Goal: Task Accomplishment & Management: Use online tool/utility

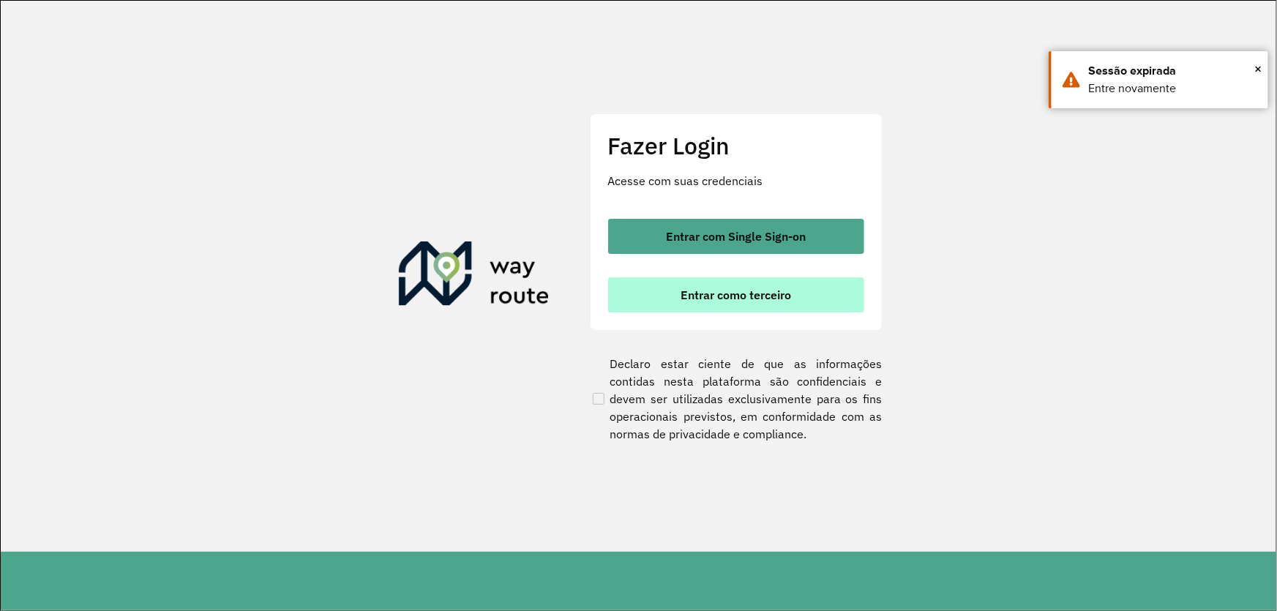
click at [722, 292] on span "Entrar como terceiro" at bounding box center [736, 295] width 111 height 12
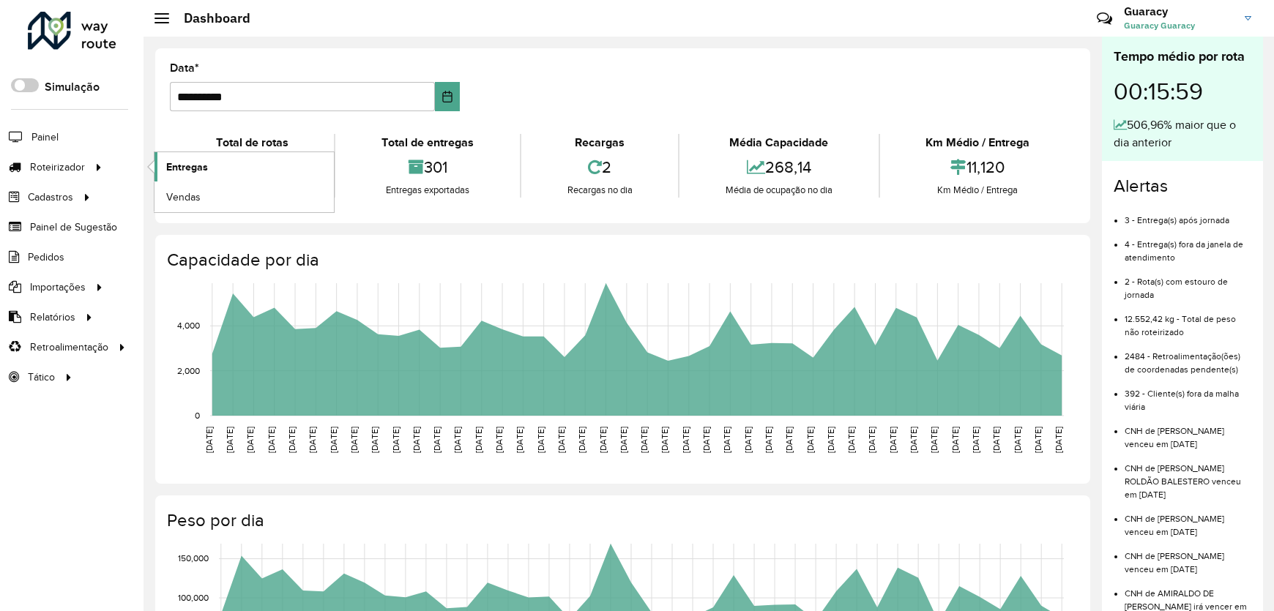
click at [198, 163] on span "Entregas" at bounding box center [187, 167] width 42 height 15
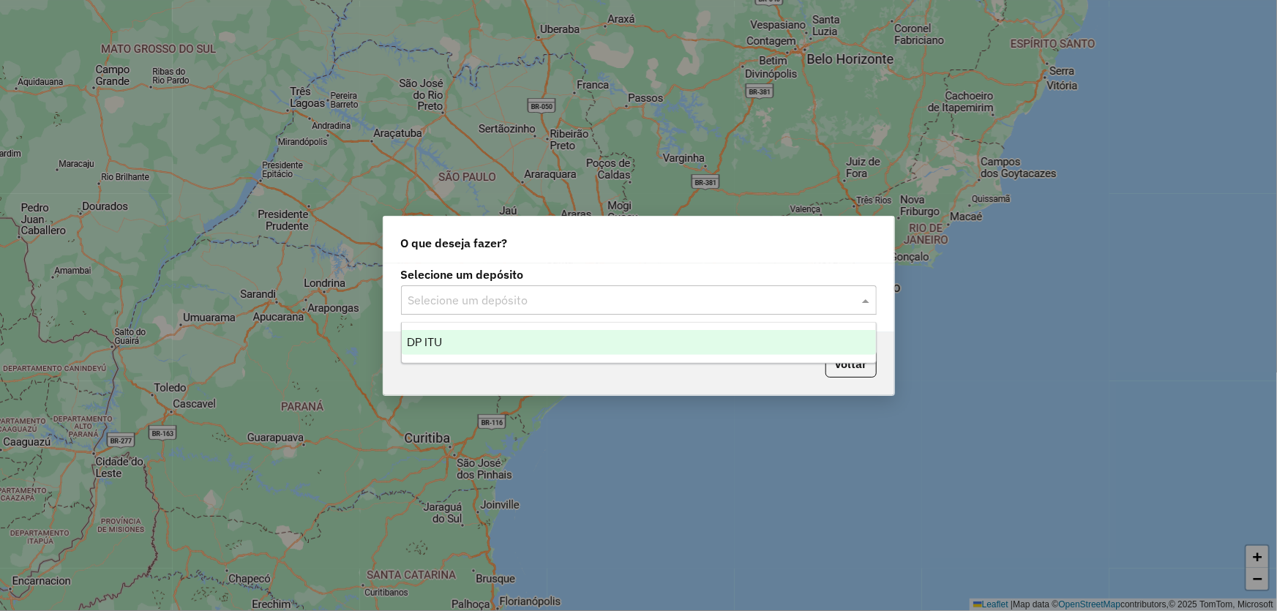
click at [528, 300] on input "text" at bounding box center [624, 301] width 432 height 18
click at [488, 337] on div "DP ITU" at bounding box center [639, 342] width 474 height 25
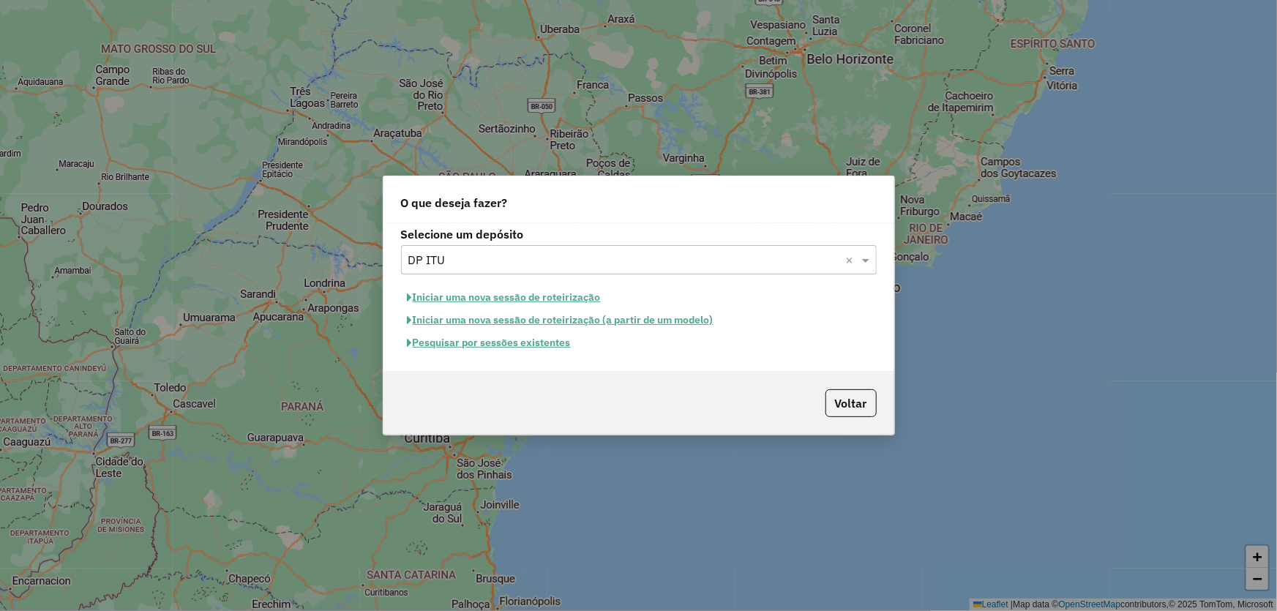
click at [499, 348] on button "Pesquisar por sessões existentes" at bounding box center [489, 343] width 176 height 23
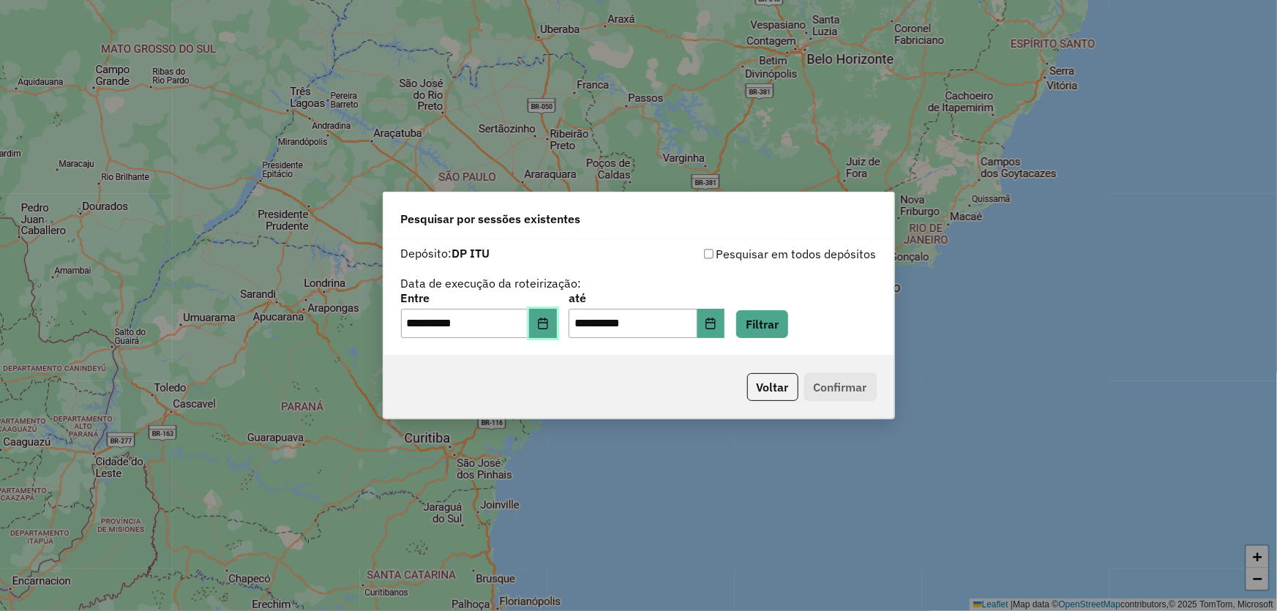
click at [549, 327] on icon "Choose Date" at bounding box center [543, 324] width 12 height 12
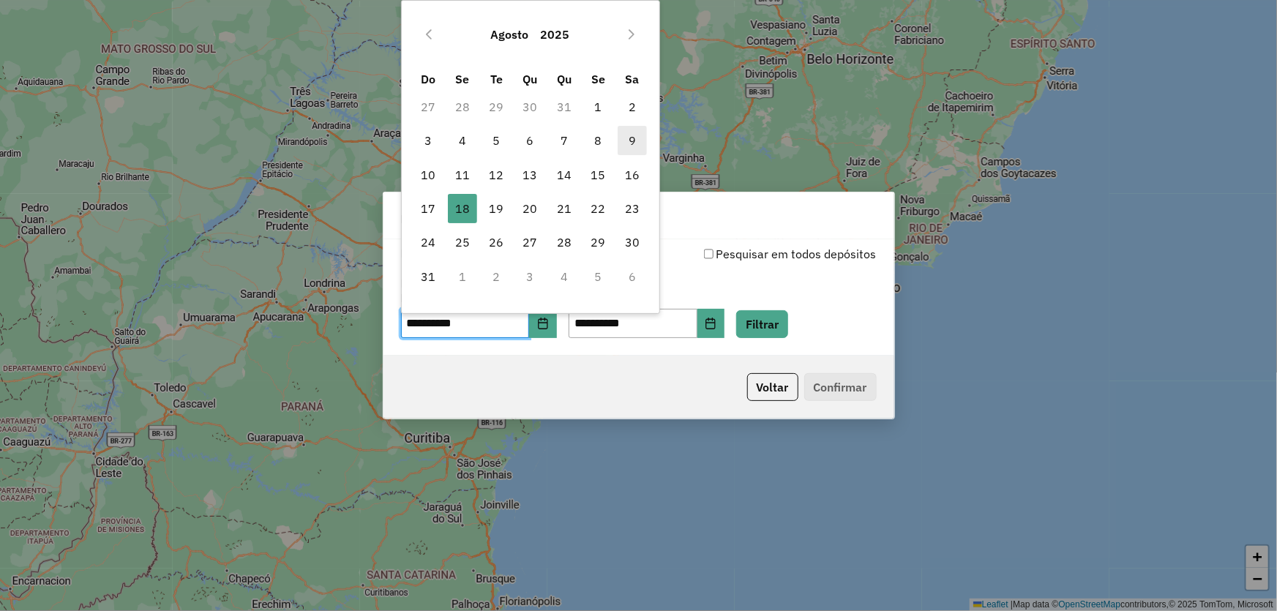
click at [635, 135] on span "9" at bounding box center [632, 140] width 29 height 29
type input "**********"
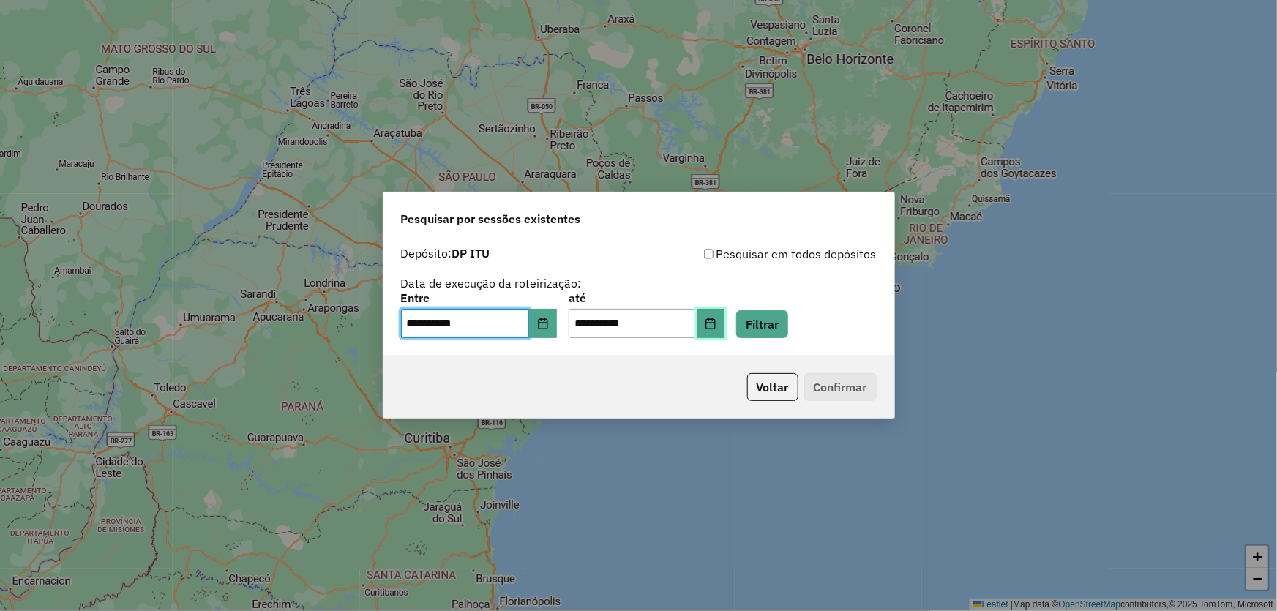
click at [724, 332] on button "Choose Date" at bounding box center [712, 323] width 28 height 29
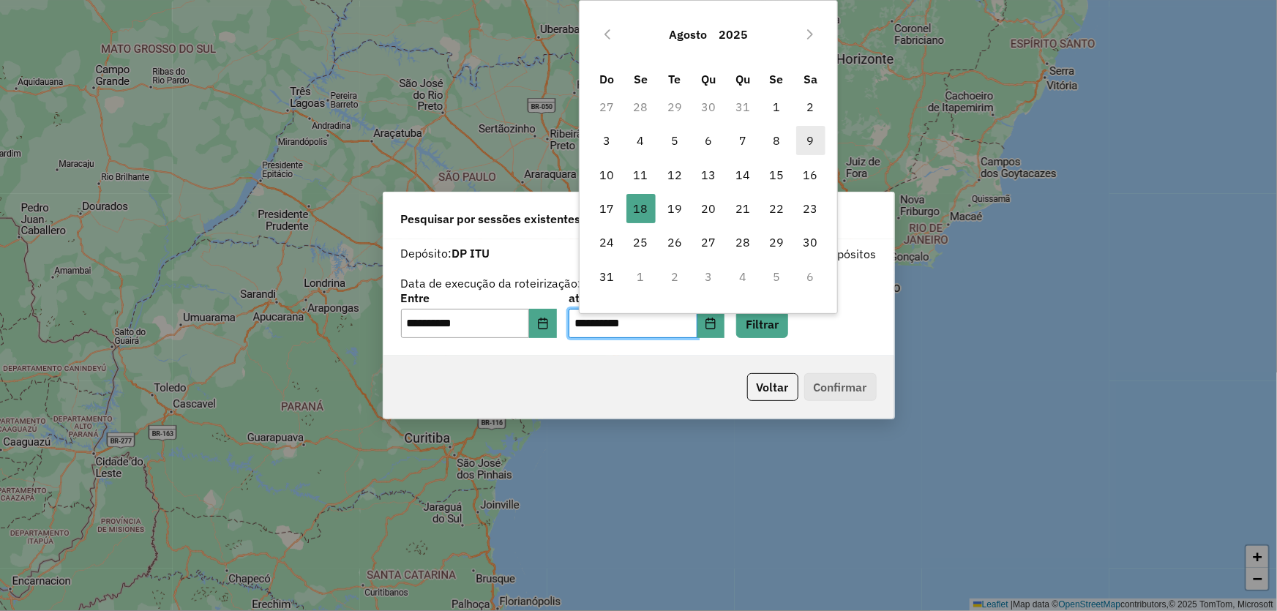
click at [804, 139] on span "9" at bounding box center [810, 140] width 29 height 29
type input "**********"
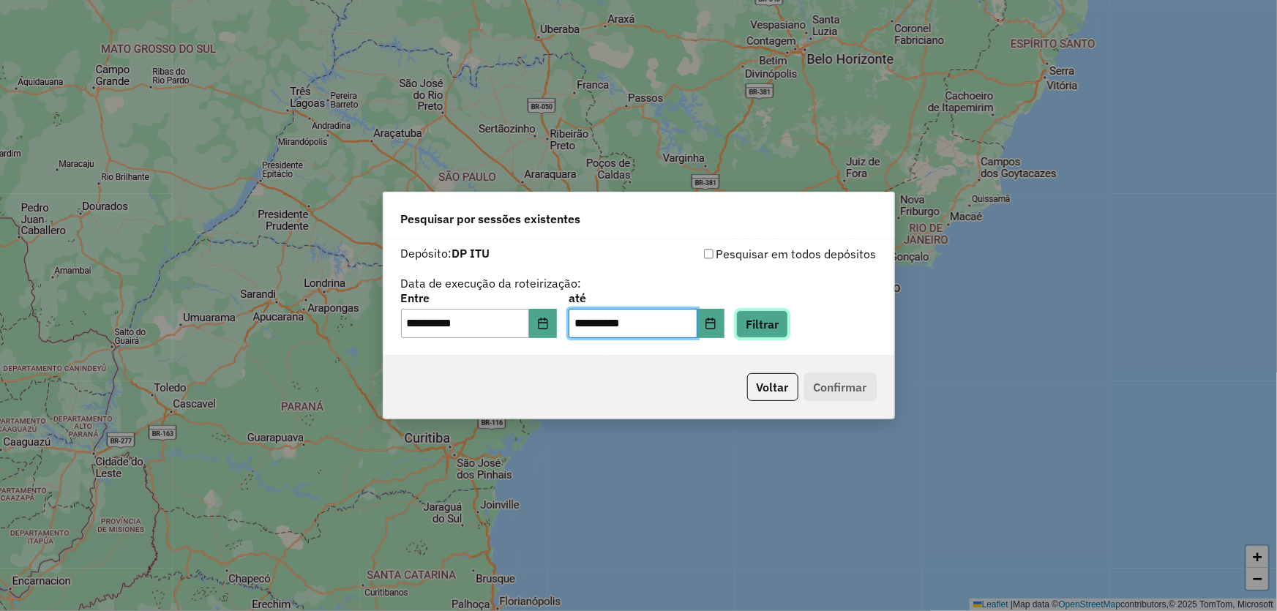
click at [785, 318] on button "Filtrar" at bounding box center [762, 324] width 52 height 28
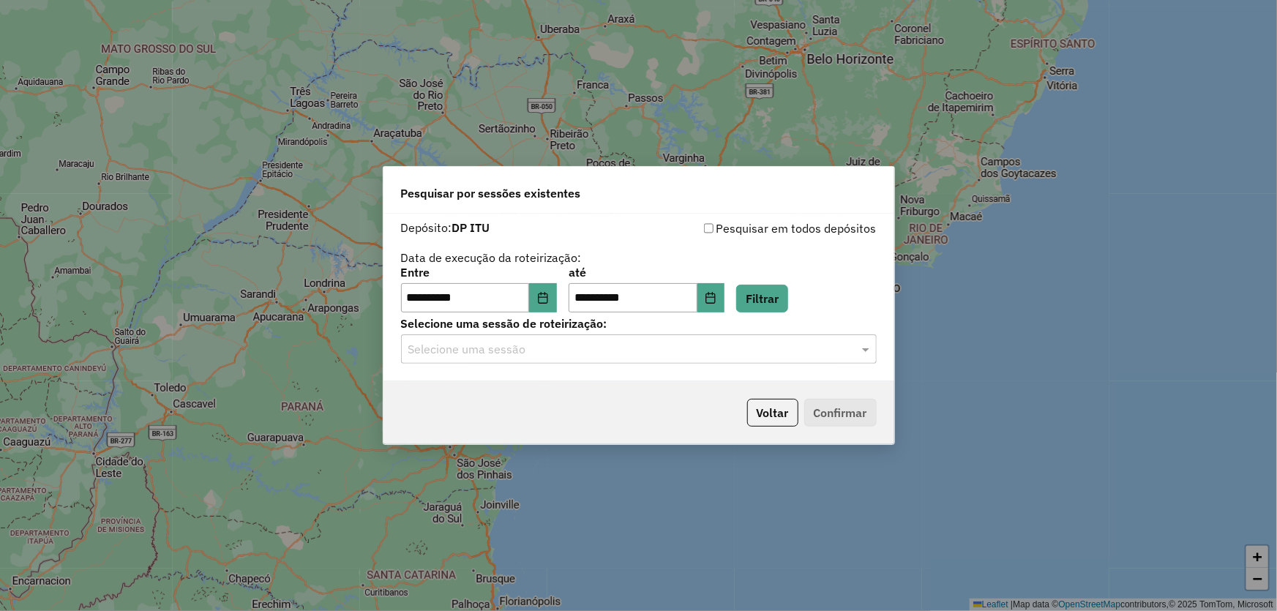
click at [594, 350] on input "text" at bounding box center [624, 350] width 432 height 18
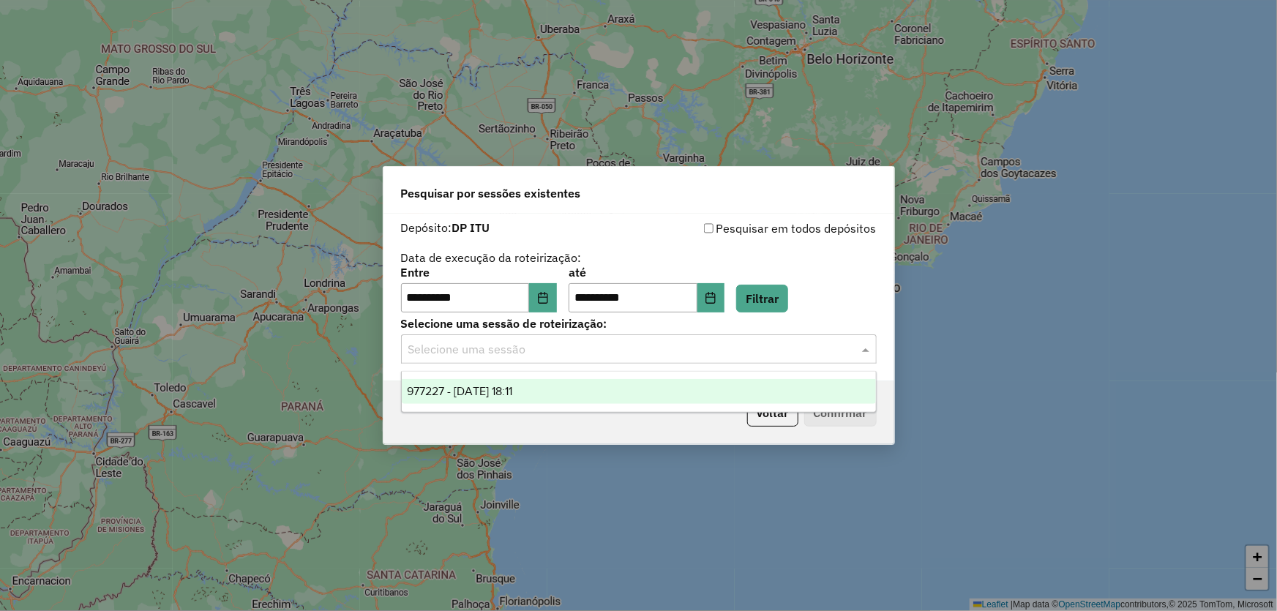
click at [564, 389] on div "977227 - 09/08/2025 18:11" at bounding box center [639, 391] width 474 height 25
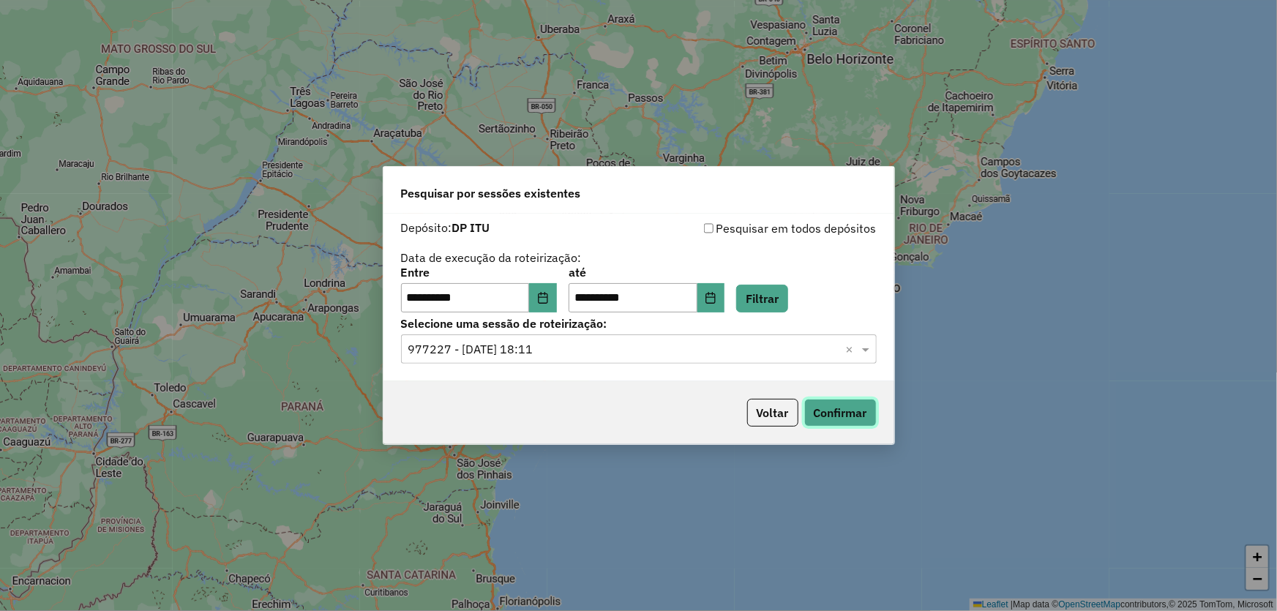
click at [827, 410] on button "Confirmar" at bounding box center [840, 413] width 72 height 28
click at [549, 292] on icon "Choose Date" at bounding box center [543, 298] width 12 height 12
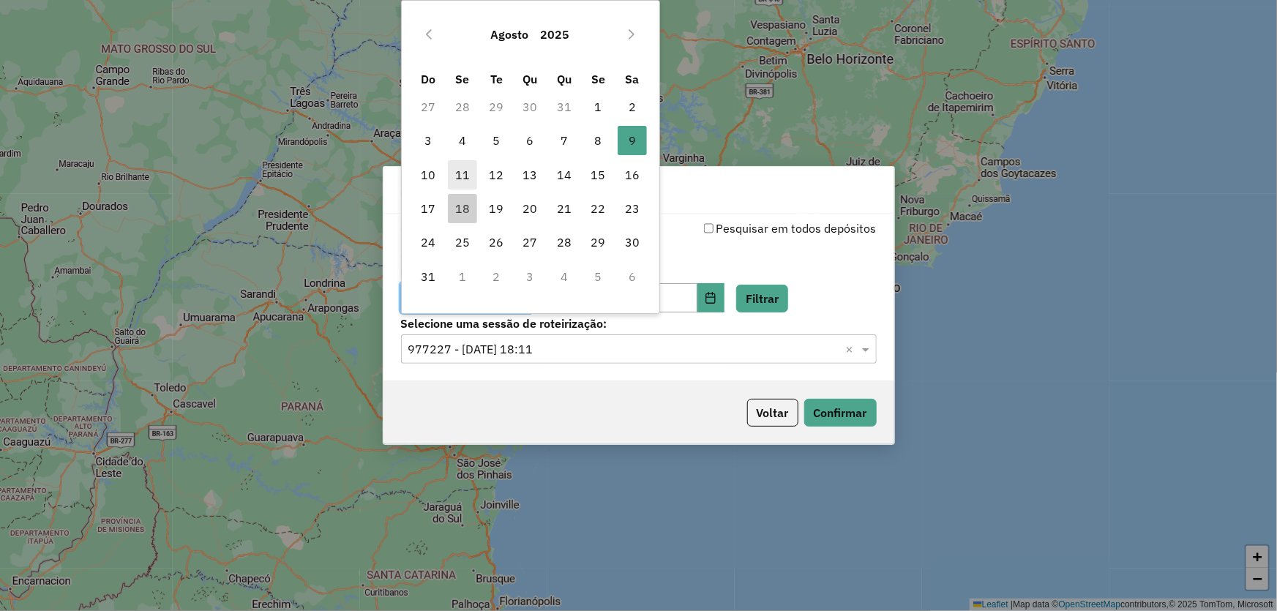
click at [461, 175] on span "11" at bounding box center [462, 174] width 29 height 29
type input "**********"
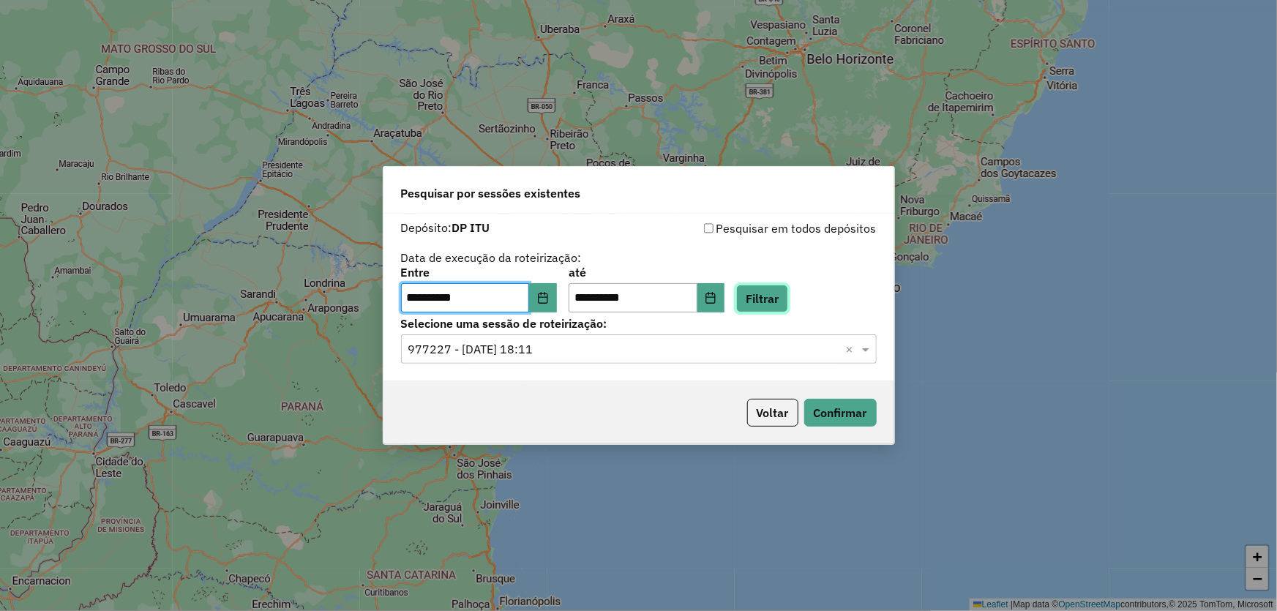
click at [788, 304] on button "Filtrar" at bounding box center [762, 299] width 52 height 28
click at [575, 359] on div "Selecione uma sessão × ×" at bounding box center [639, 348] width 476 height 29
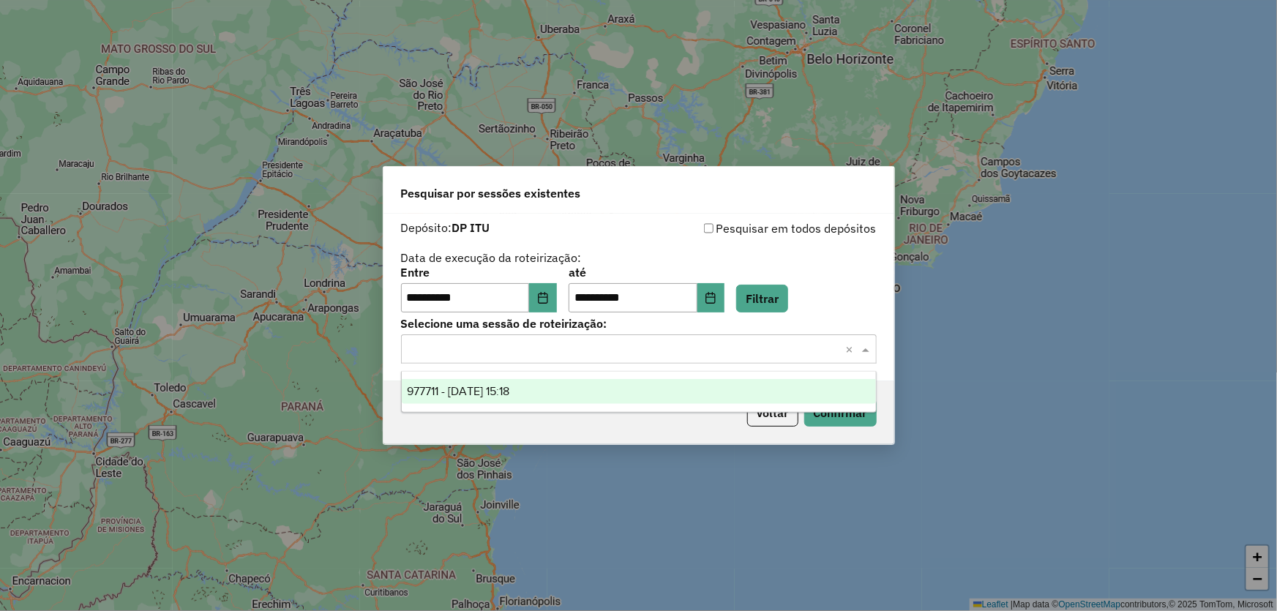
click at [543, 401] on div "977711 - 11/08/2025 15:18" at bounding box center [639, 391] width 474 height 25
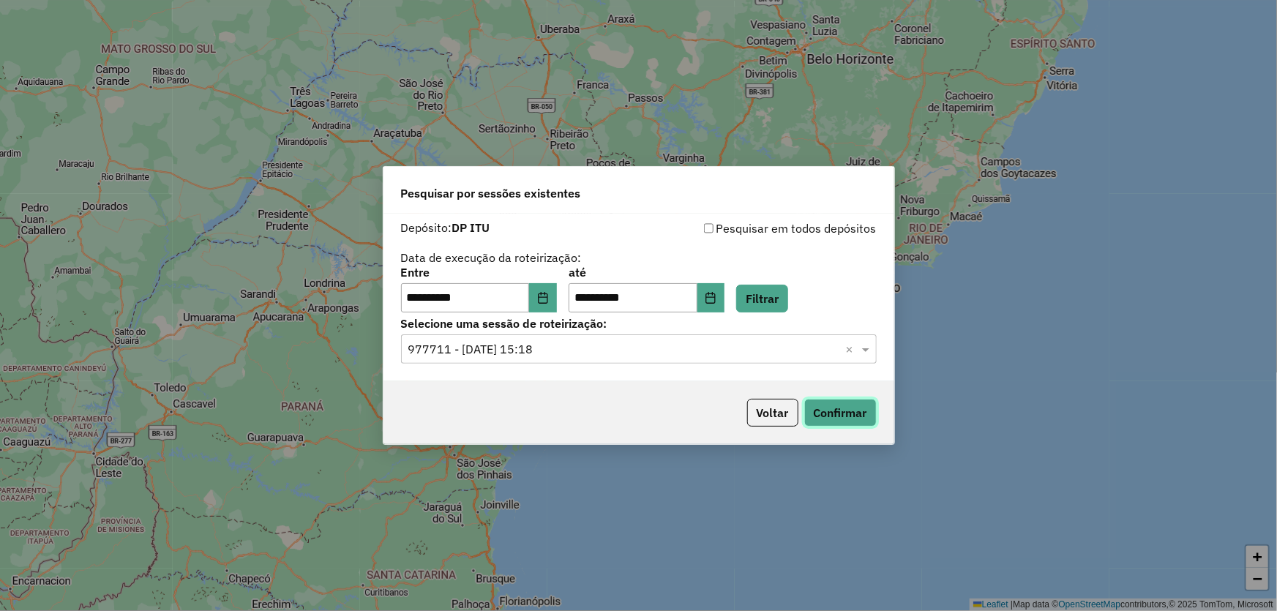
click at [849, 411] on button "Confirmar" at bounding box center [840, 413] width 72 height 28
click at [573, 286] on div "**********" at bounding box center [639, 289] width 476 height 45
click at [557, 289] on button "Choose Date" at bounding box center [543, 297] width 28 height 29
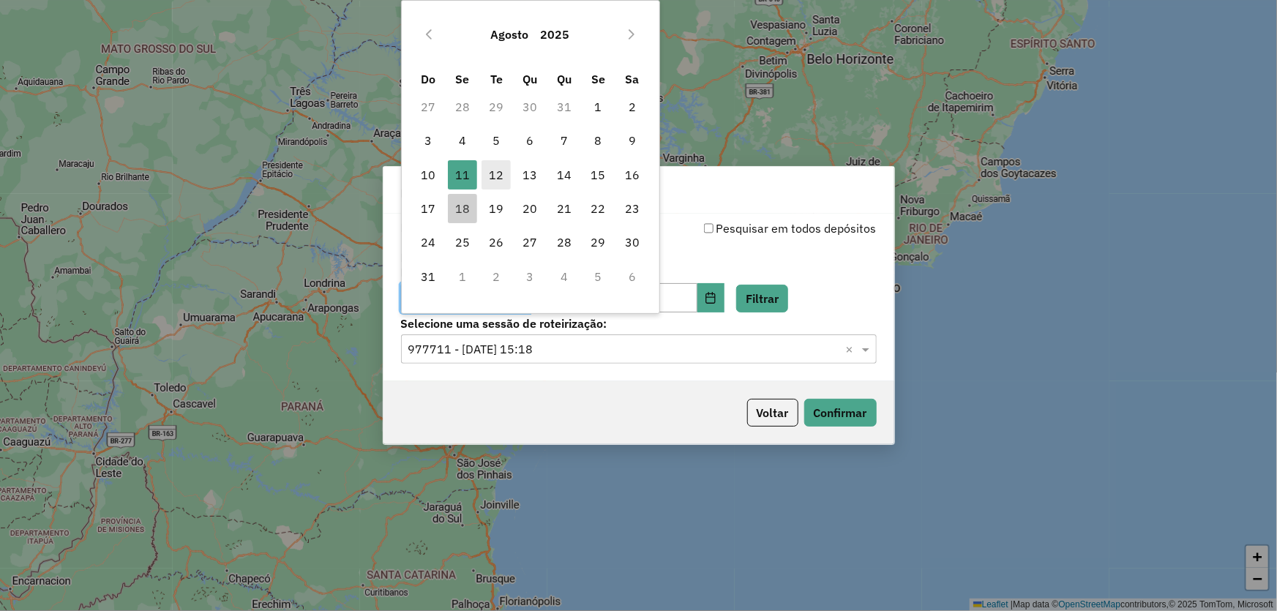
click at [495, 175] on span "12" at bounding box center [496, 174] width 29 height 29
type input "**********"
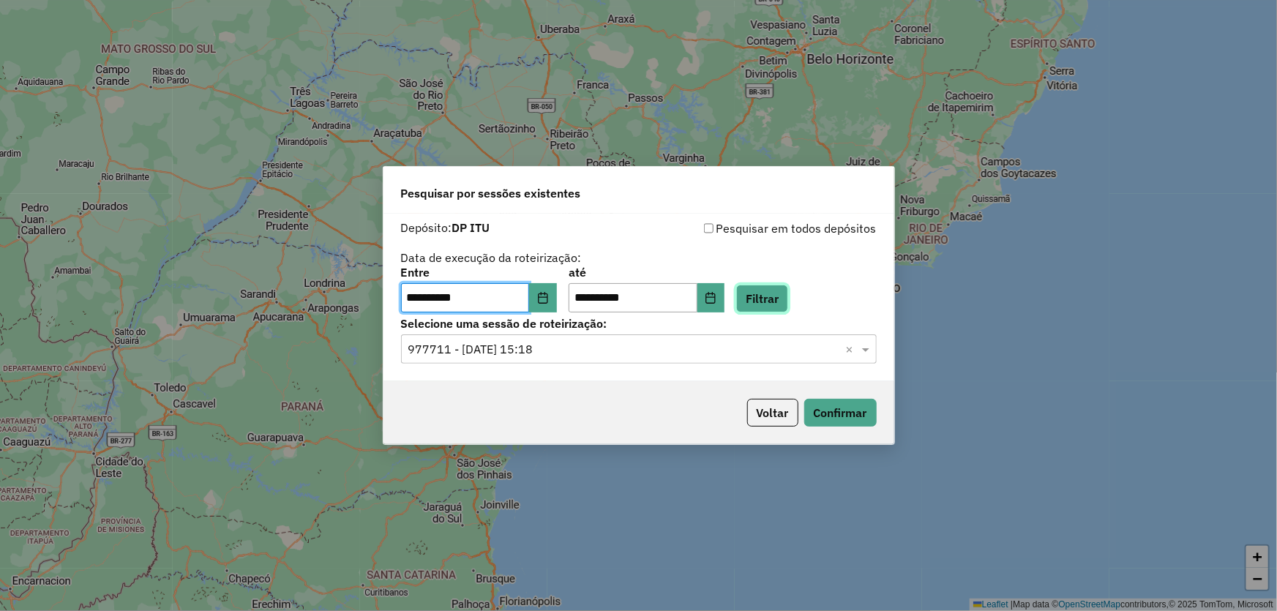
click at [783, 299] on button "Filtrar" at bounding box center [762, 299] width 52 height 28
click at [512, 352] on input "text" at bounding box center [624, 350] width 432 height 18
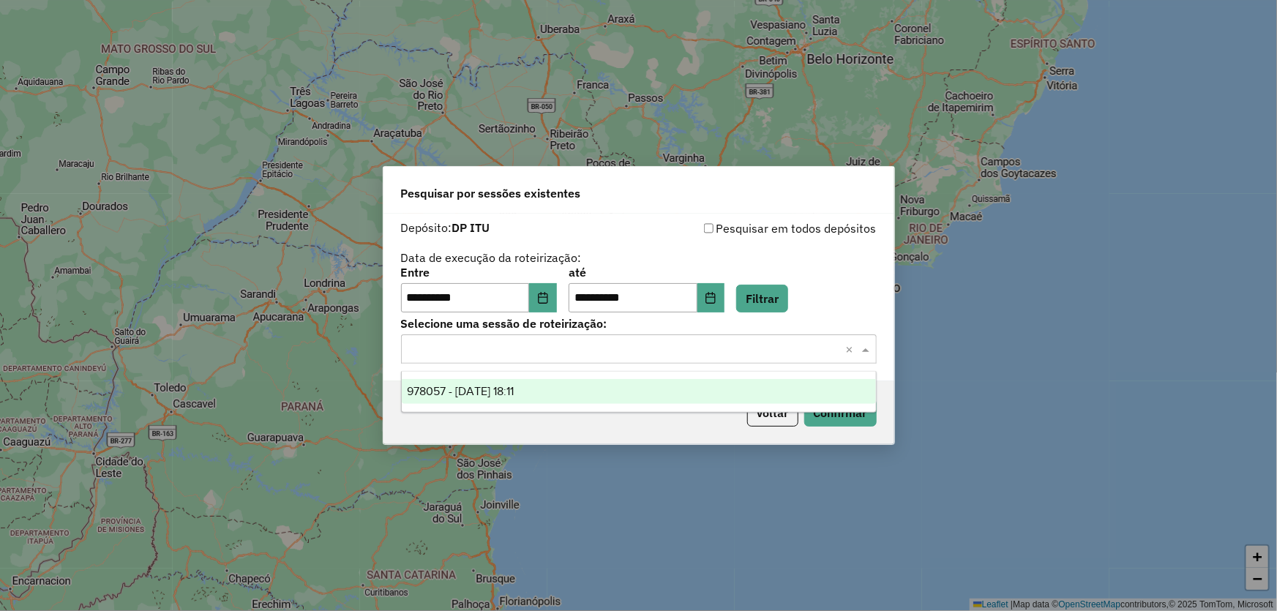
click at [509, 392] on span "978057 - 12/08/2025 18:11" at bounding box center [461, 391] width 107 height 12
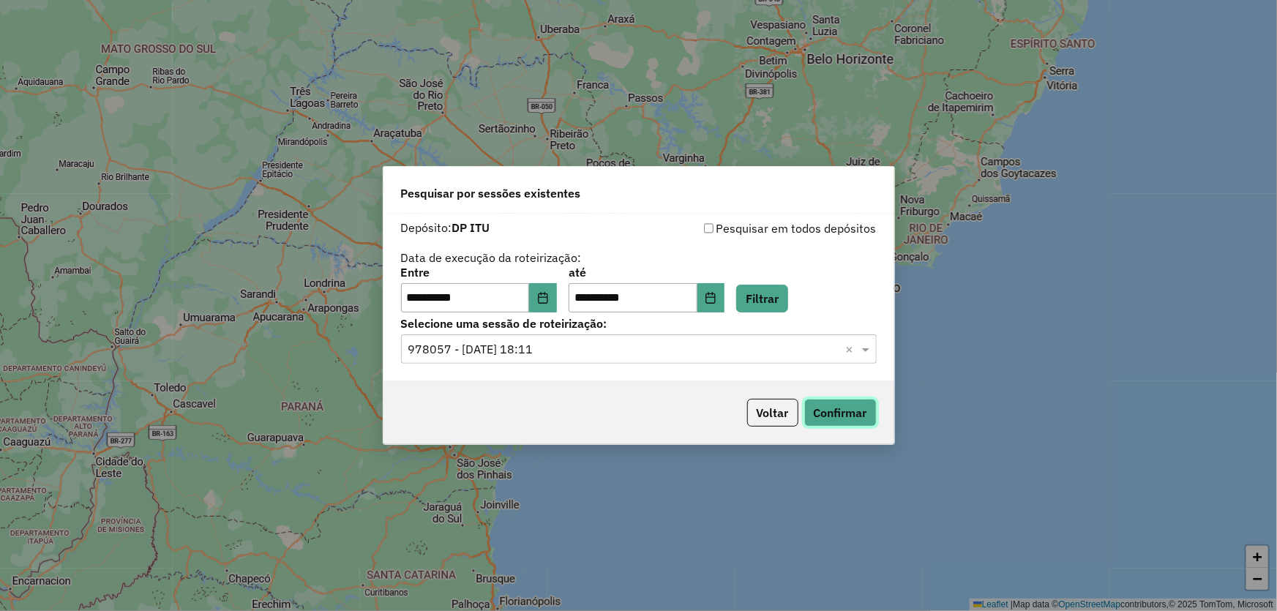
click at [827, 412] on button "Confirmar" at bounding box center [840, 413] width 72 height 28
click at [557, 302] on button "Choose Date" at bounding box center [543, 297] width 28 height 29
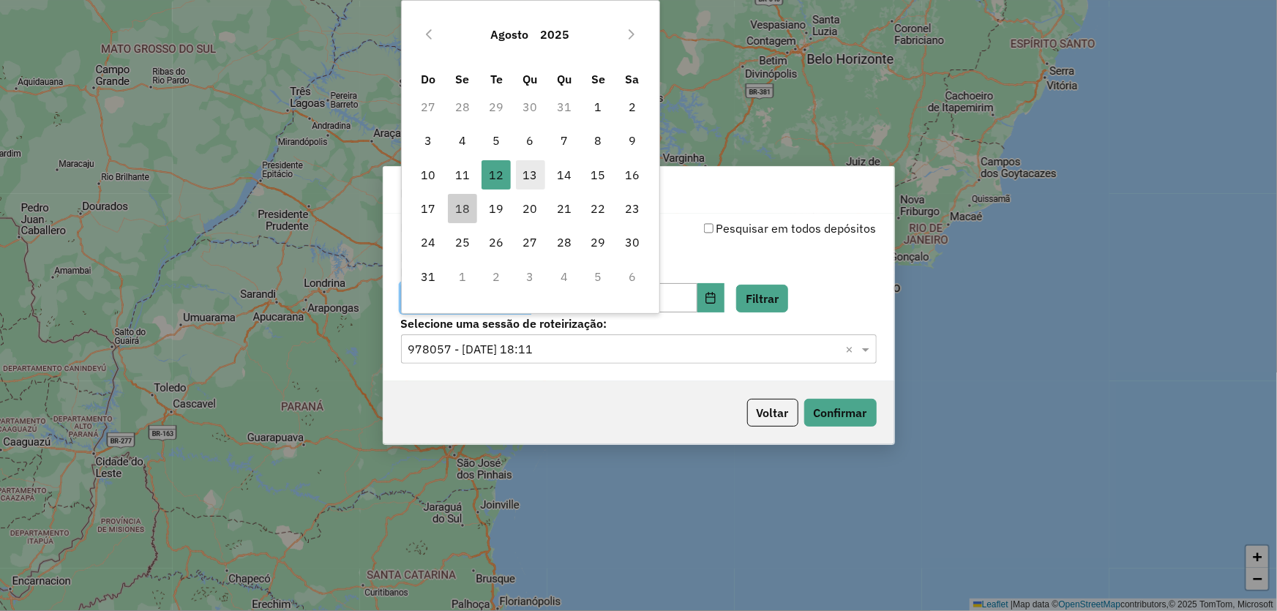
click at [526, 165] on span "13" at bounding box center [530, 174] width 29 height 29
type input "**********"
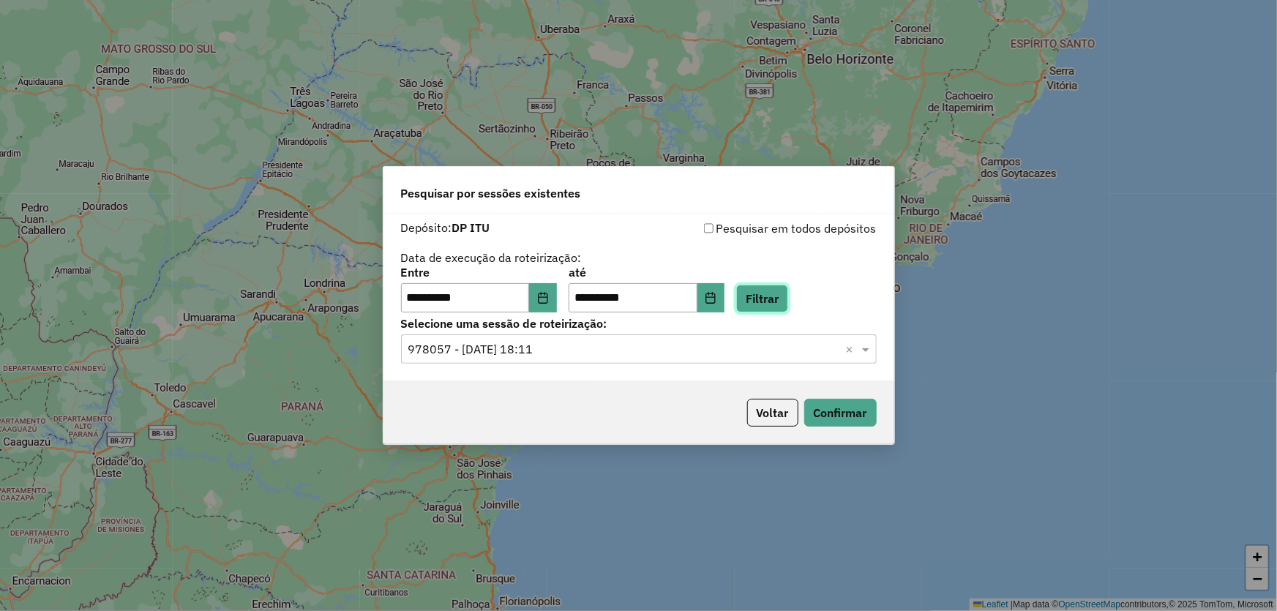
click at [788, 299] on button "Filtrar" at bounding box center [762, 299] width 52 height 28
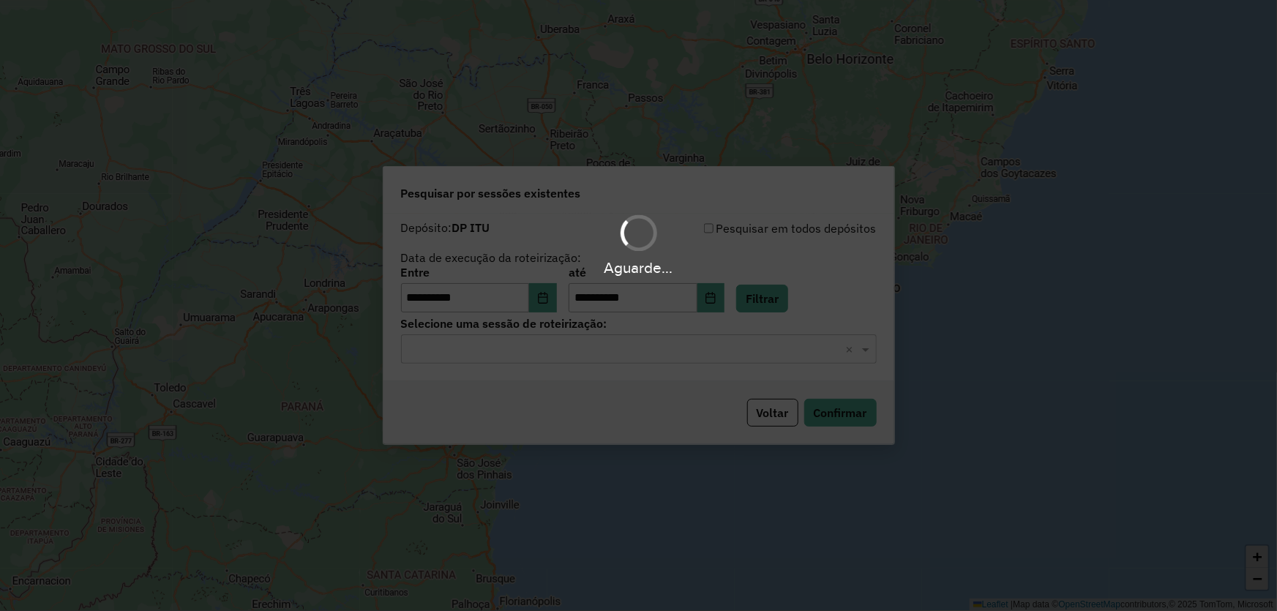
click at [605, 351] on div "Aguarde..." at bounding box center [638, 305] width 1277 height 611
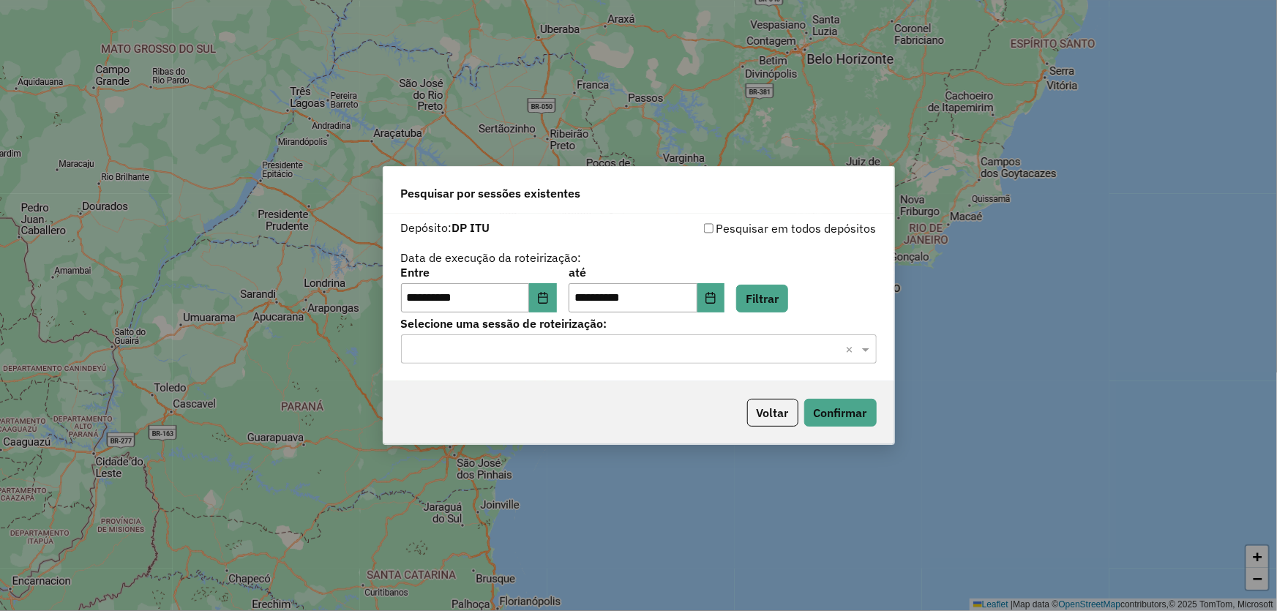
click at [605, 351] on input "text" at bounding box center [624, 350] width 432 height 18
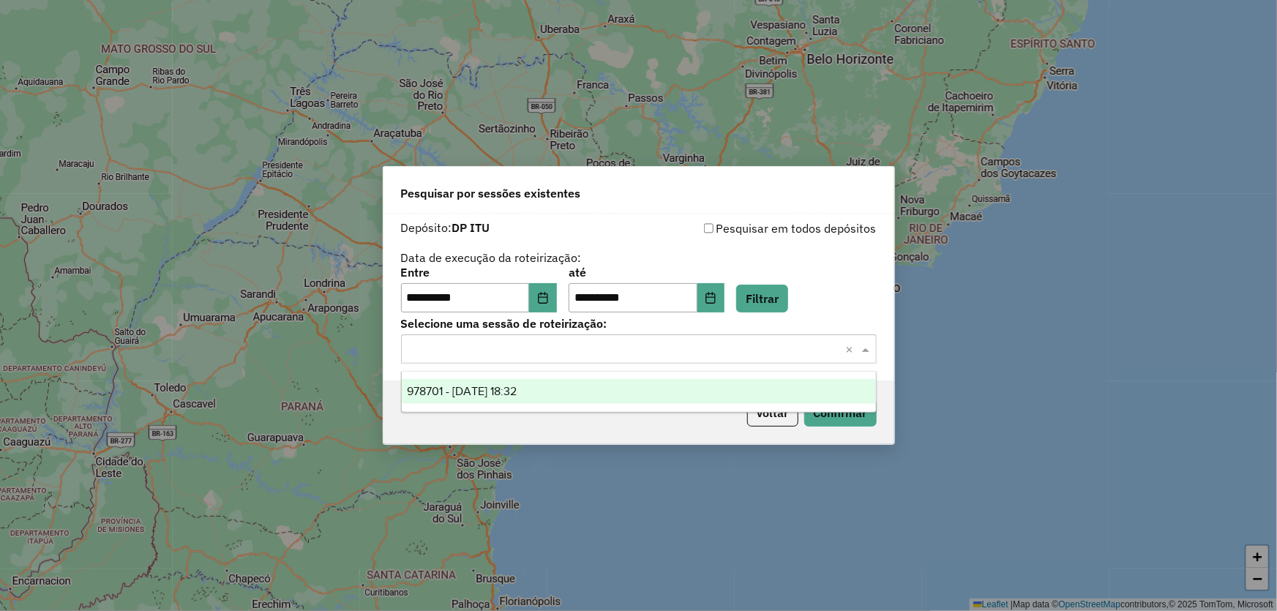
click at [577, 391] on div "978701 - 13/08/2025 18:32" at bounding box center [639, 391] width 474 height 25
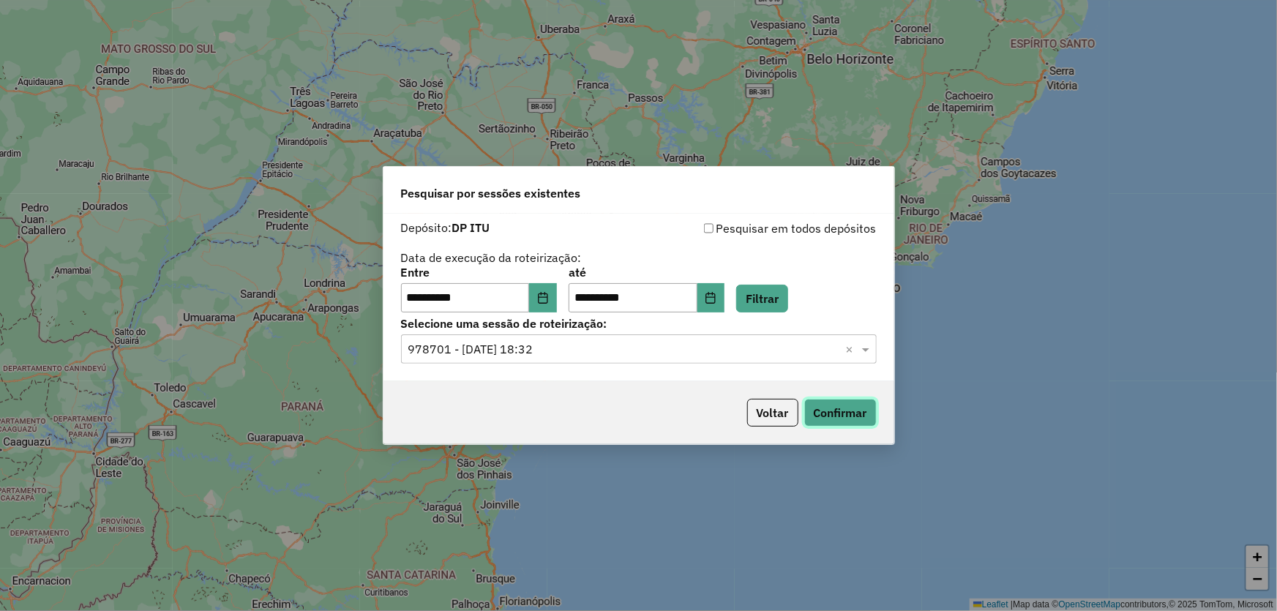
click at [843, 419] on button "Confirmar" at bounding box center [840, 413] width 72 height 28
click at [546, 293] on button "Choose Date" at bounding box center [543, 297] width 28 height 29
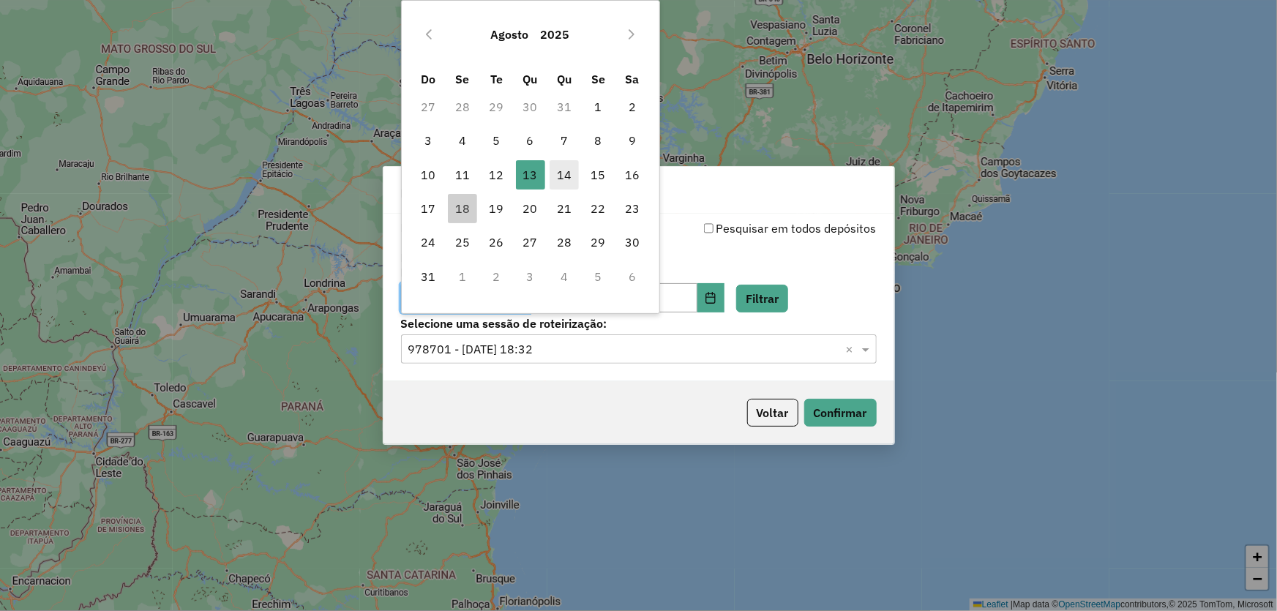
click at [561, 175] on span "14" at bounding box center [564, 174] width 29 height 29
type input "**********"
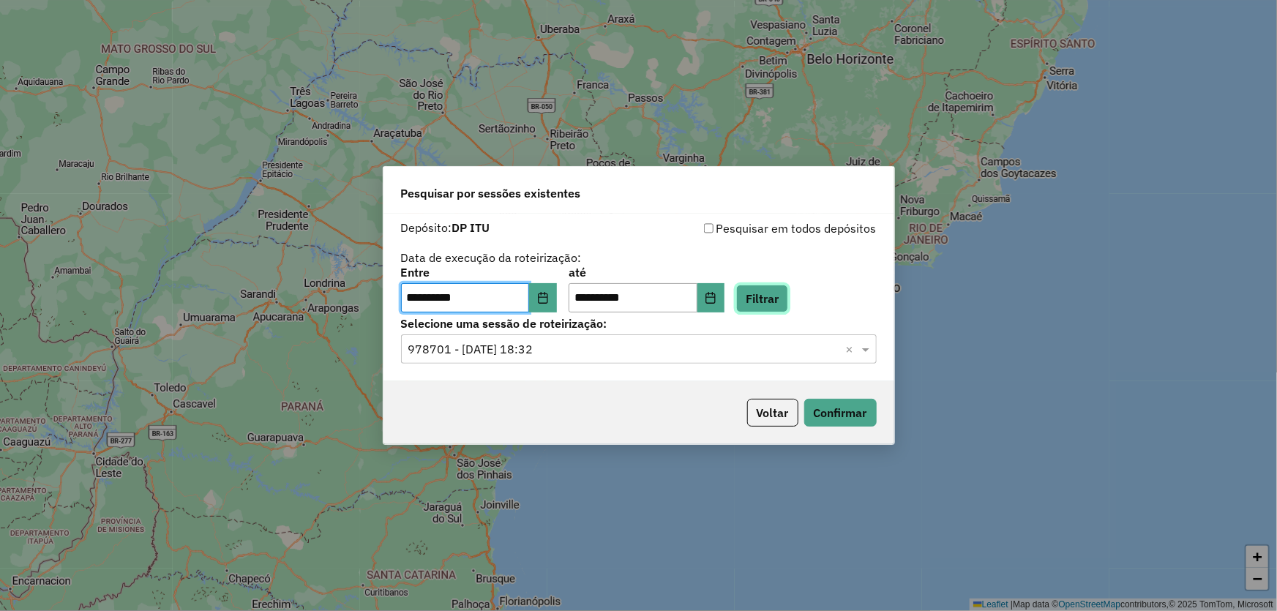
click at [788, 299] on button "Filtrar" at bounding box center [762, 299] width 52 height 28
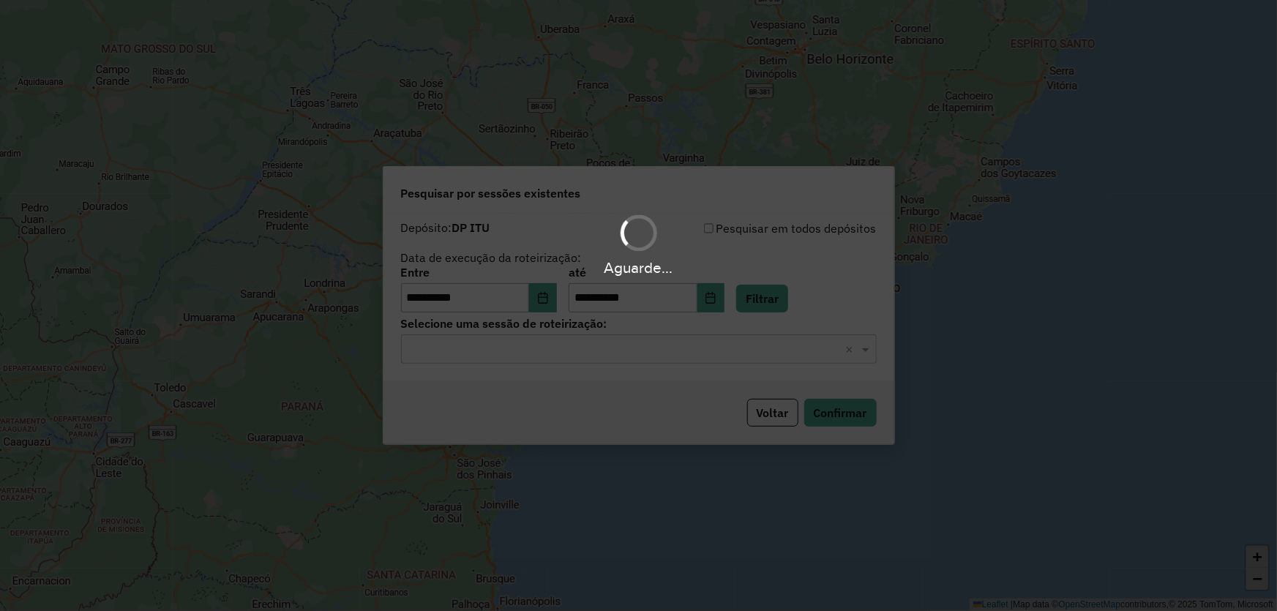
click at [665, 362] on div "Aguarde..." at bounding box center [638, 305] width 1277 height 611
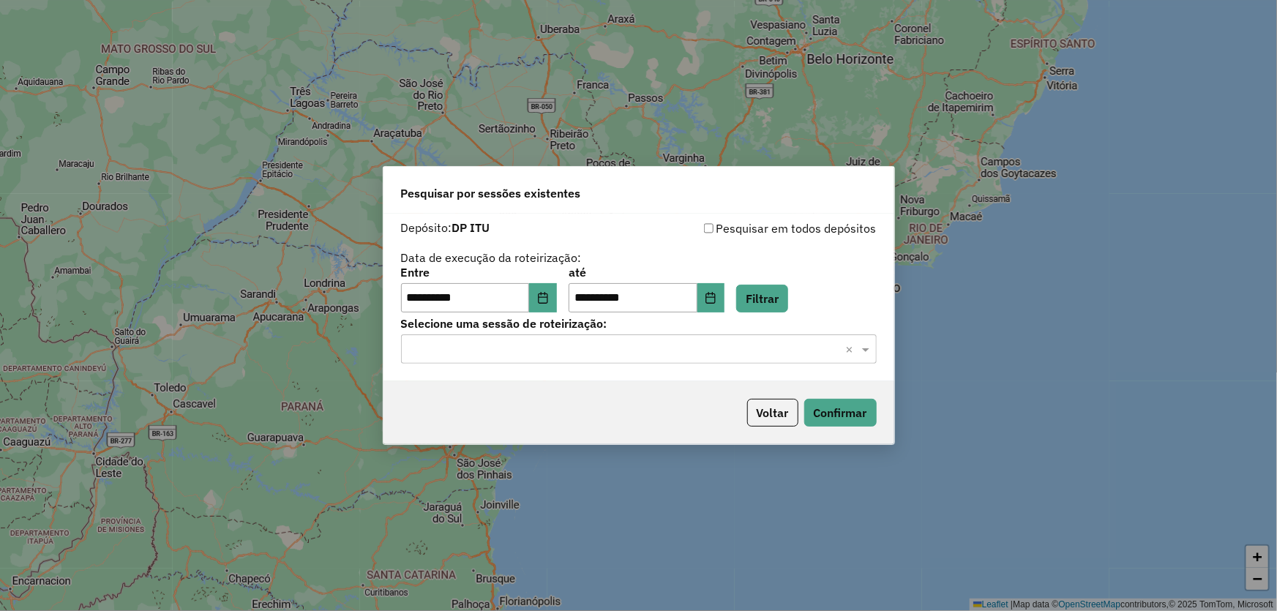
click at [663, 359] on div "Selecione uma sessão × ×" at bounding box center [639, 348] width 476 height 29
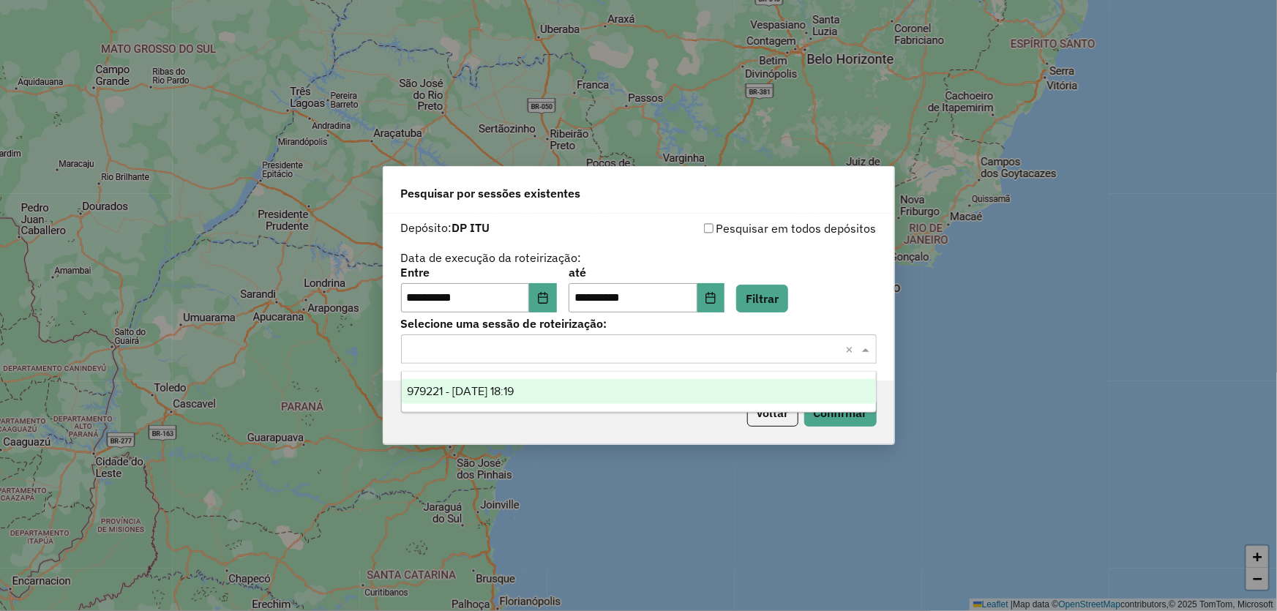
click at [618, 394] on div "979221 - 14/08/2025 18:19" at bounding box center [639, 391] width 474 height 25
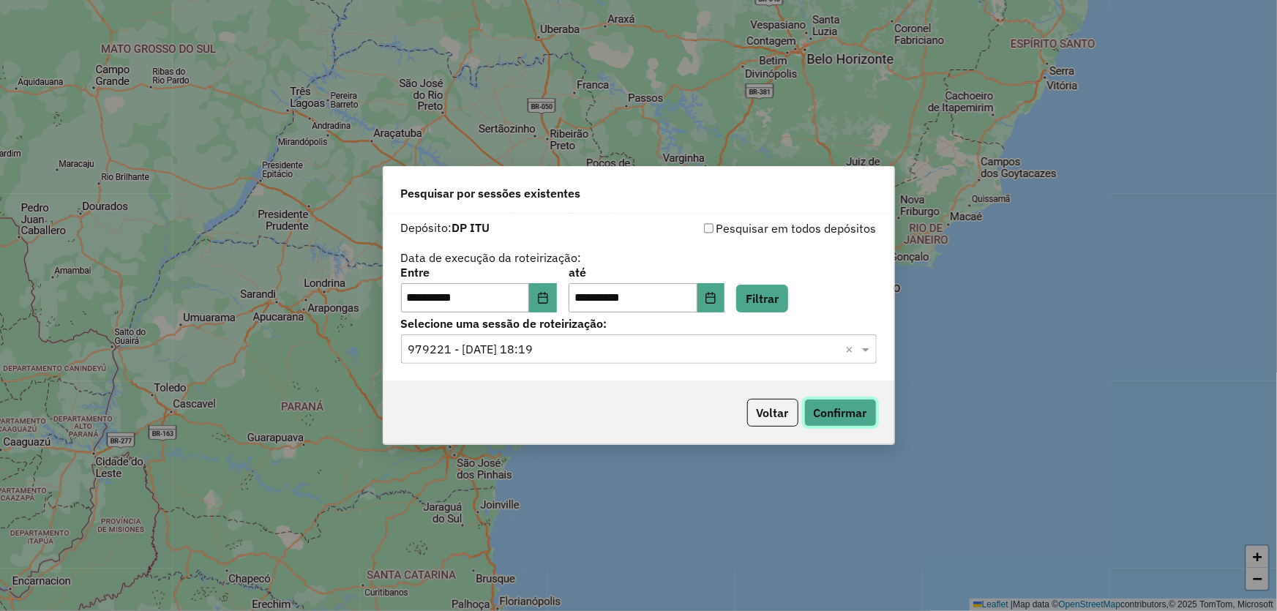
click at [830, 403] on button "Confirmar" at bounding box center [840, 413] width 72 height 28
click at [549, 294] on icon "Choose Date" at bounding box center [543, 298] width 12 height 12
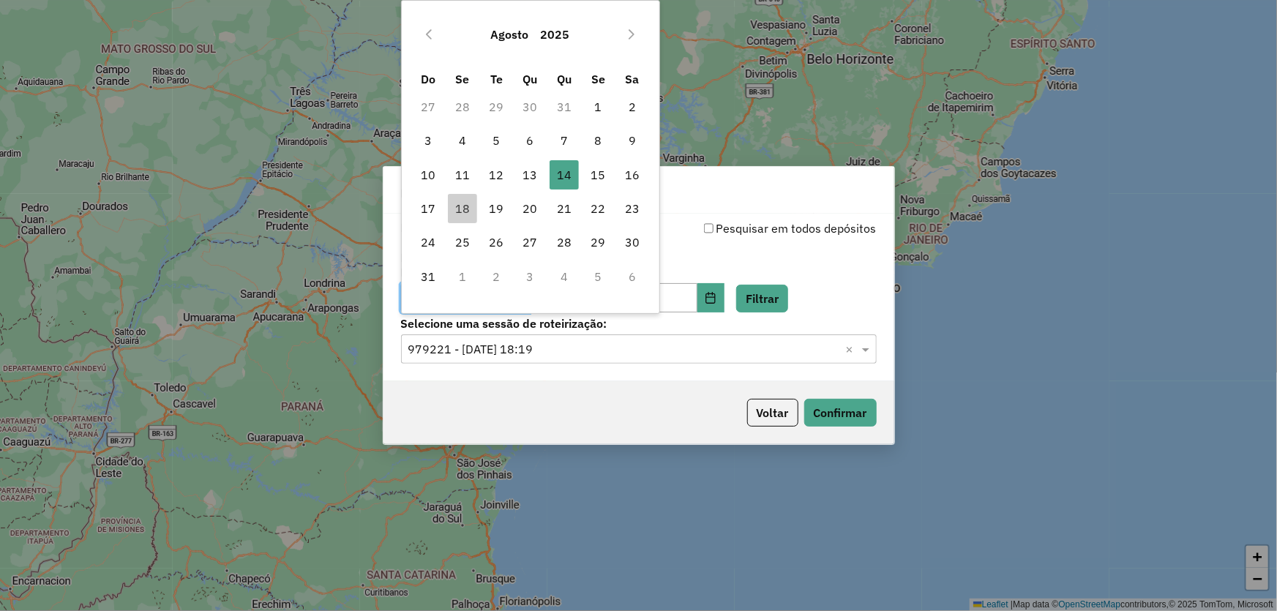
drag, startPoint x: 605, startPoint y: 167, endPoint x: 609, endPoint y: 190, distance: 23.0
click at [605, 167] on span "15" at bounding box center [597, 174] width 29 height 29
type input "**********"
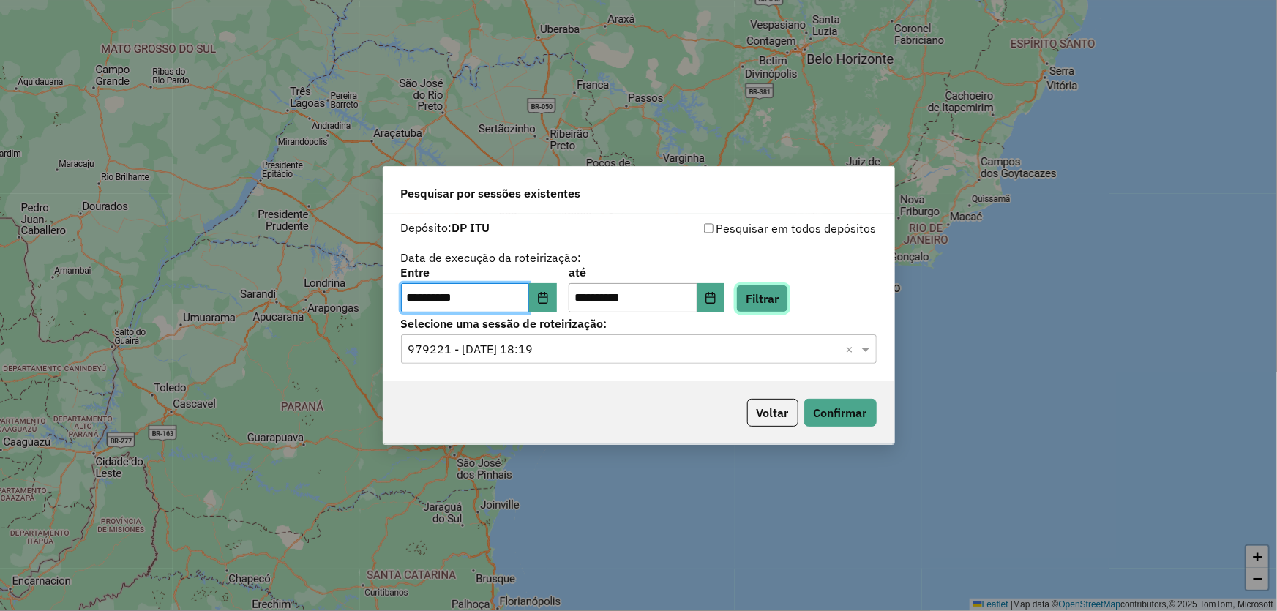
click at [788, 307] on button "Filtrar" at bounding box center [762, 299] width 52 height 28
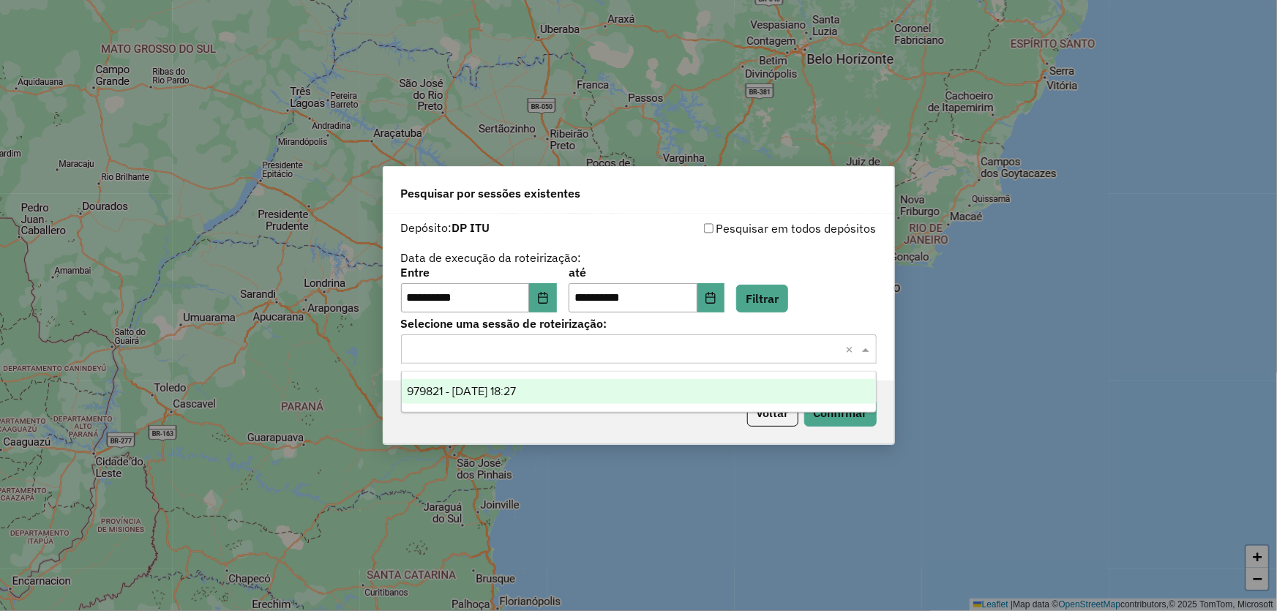
click at [774, 358] on input "text" at bounding box center [624, 350] width 432 height 18
click at [629, 391] on div "979821 - 15/08/2025 18:27" at bounding box center [639, 391] width 474 height 25
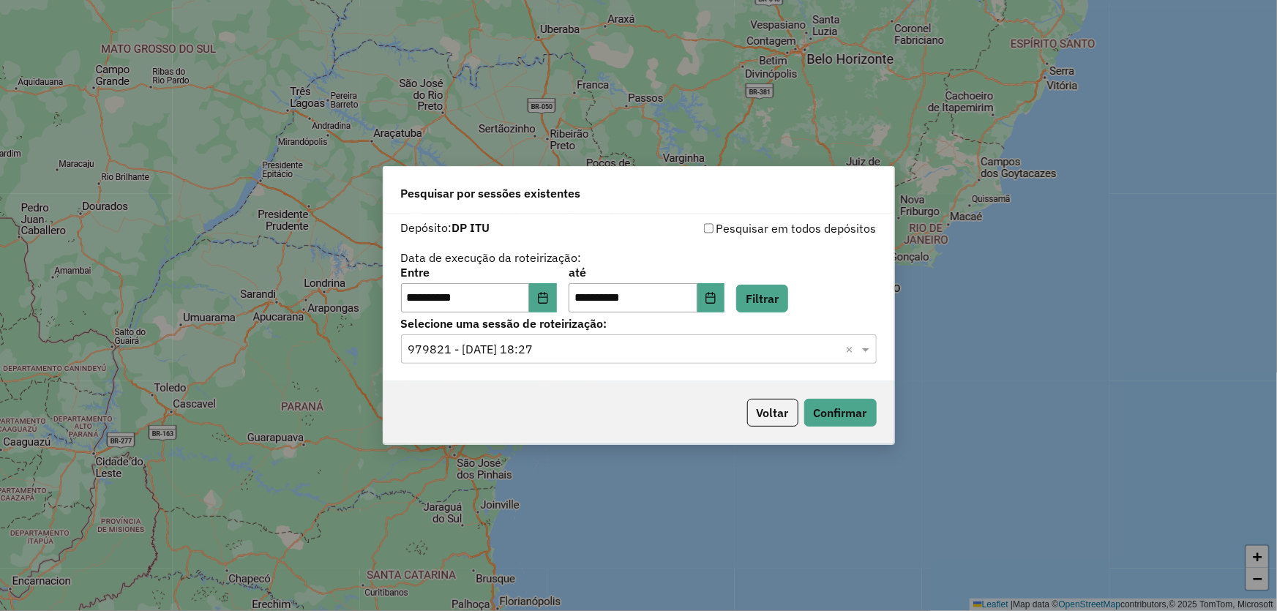
click at [760, 358] on div "Selecione uma sessão × 979821 - 15/08/2025 18:27 ×" at bounding box center [639, 348] width 476 height 29
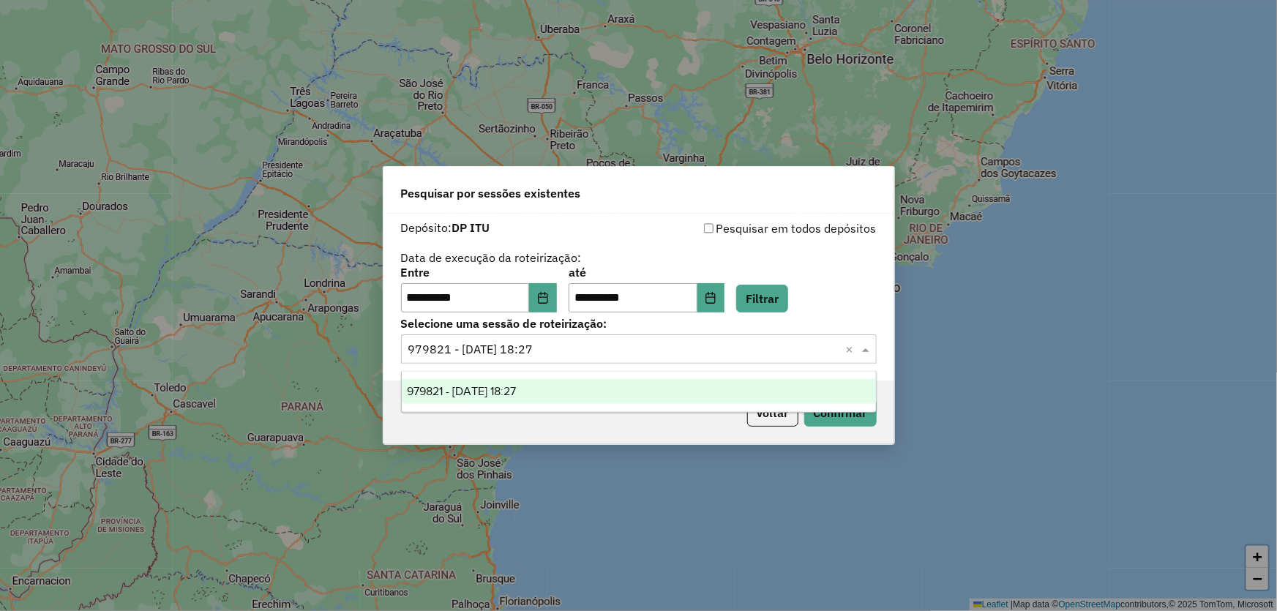
click at [696, 388] on div "979821 - 15/08/2025 18:27" at bounding box center [639, 391] width 474 height 25
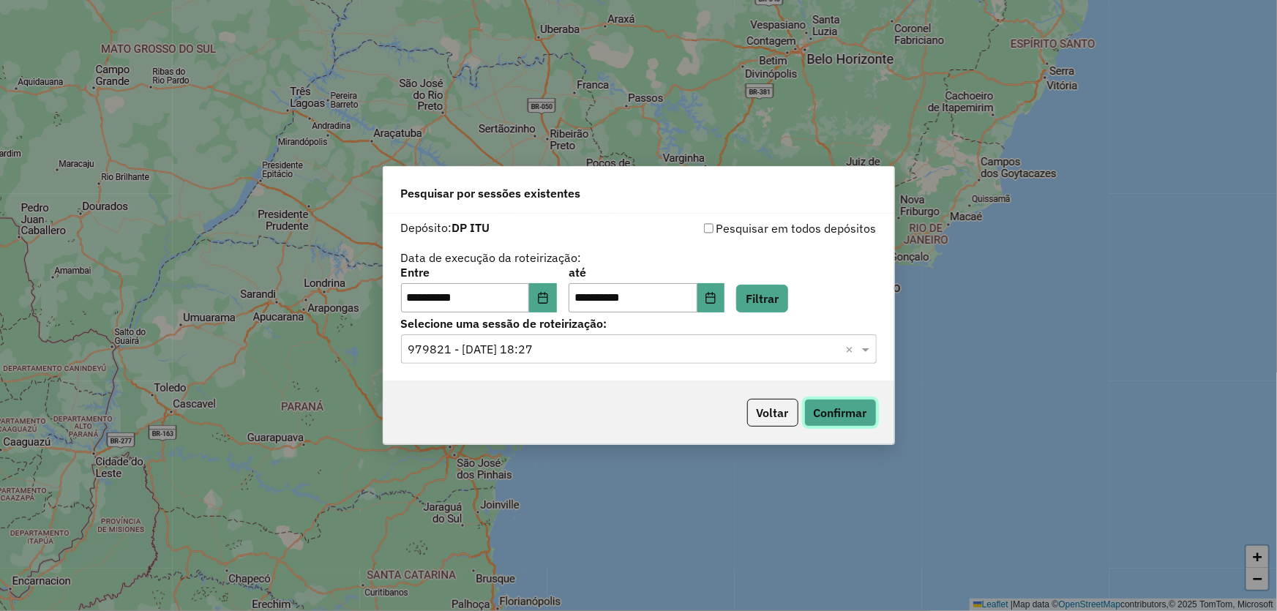
click at [845, 406] on button "Confirmar" at bounding box center [840, 413] width 72 height 28
click at [551, 293] on button "Choose Date" at bounding box center [543, 297] width 28 height 29
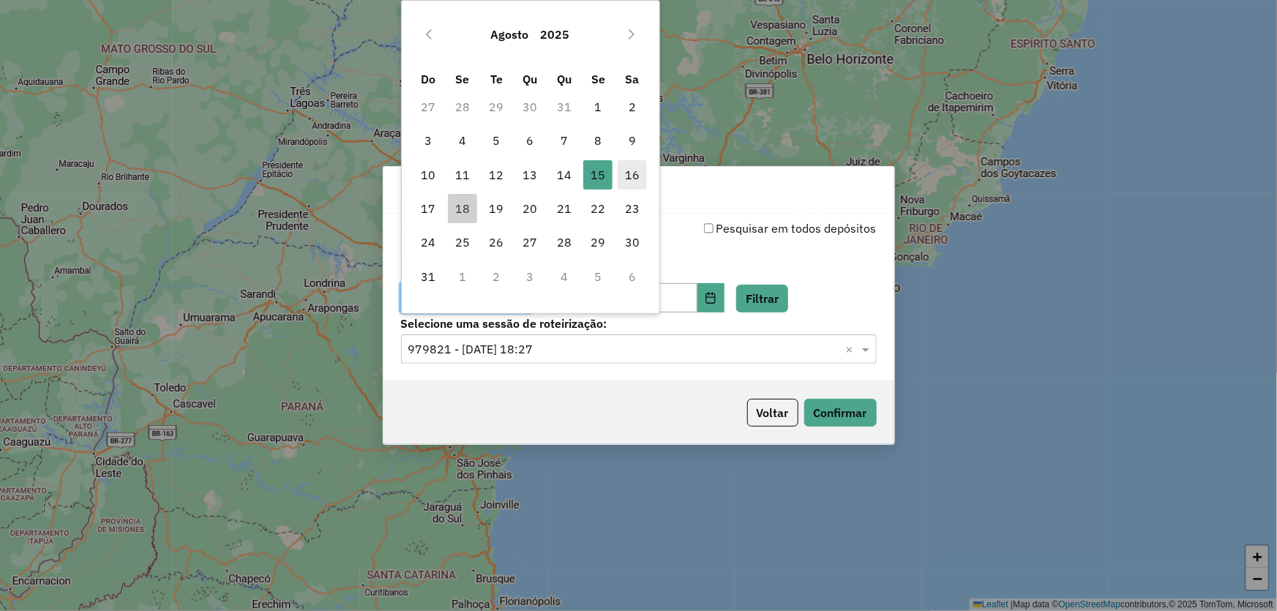
click at [634, 182] on span "16" at bounding box center [632, 174] width 29 height 29
type input "**********"
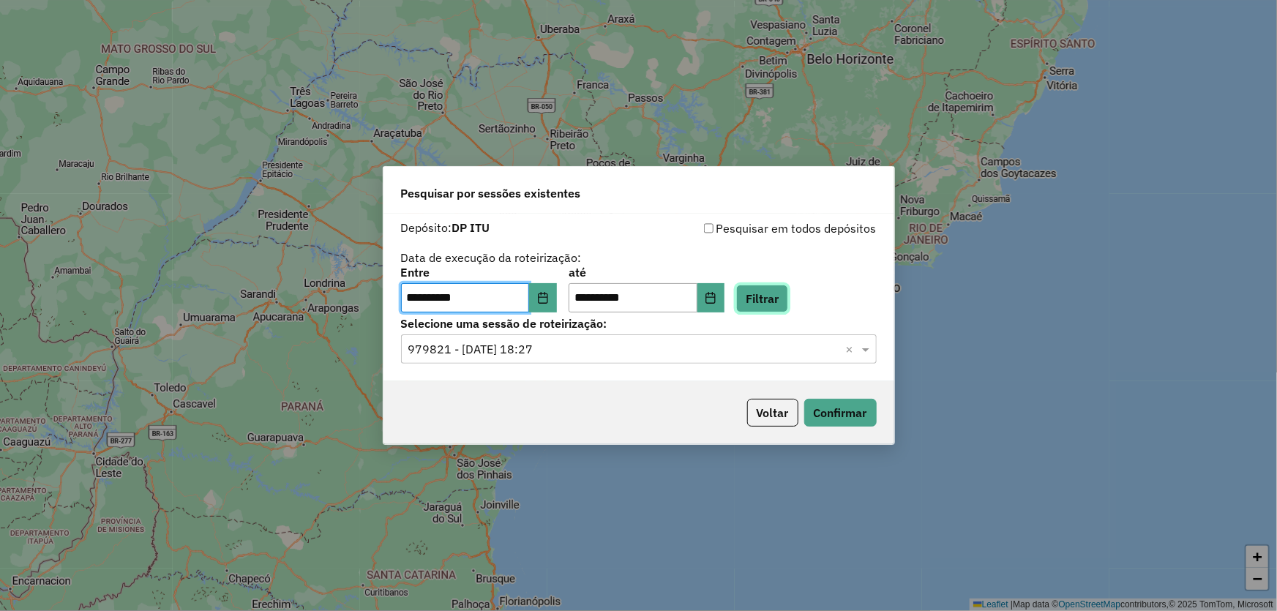
click at [782, 296] on button "Filtrar" at bounding box center [762, 299] width 52 height 28
click at [611, 359] on div "Selecione uma sessão × ×" at bounding box center [639, 348] width 476 height 29
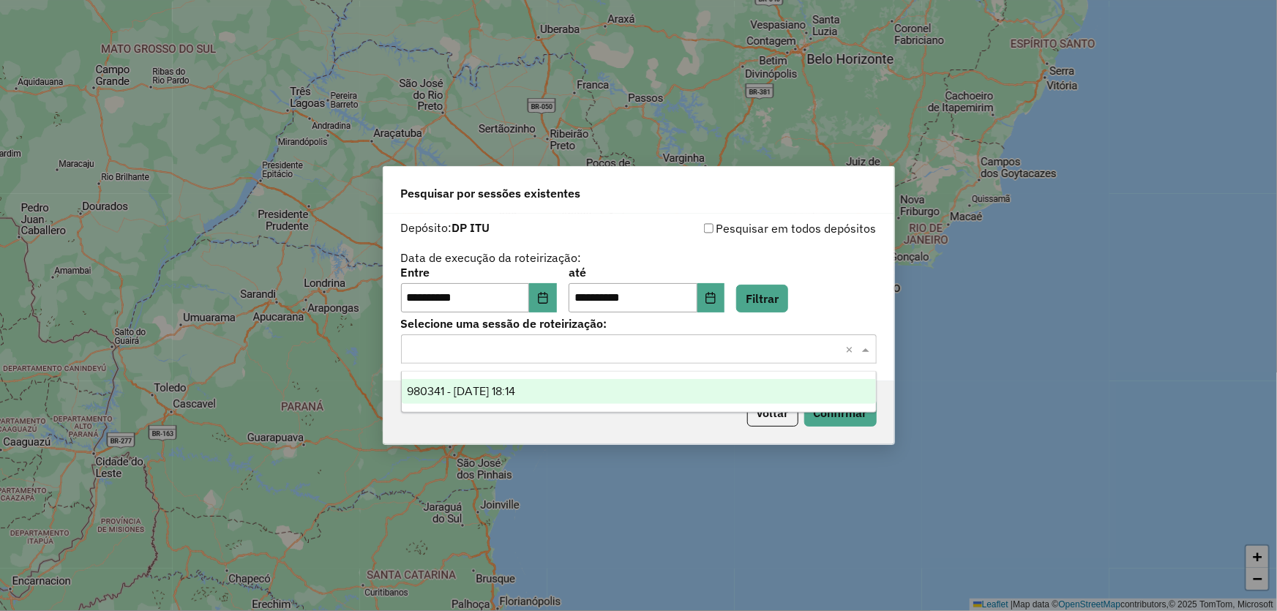
click at [583, 391] on div "980341 - 16/08/2025 18:14" at bounding box center [639, 391] width 474 height 25
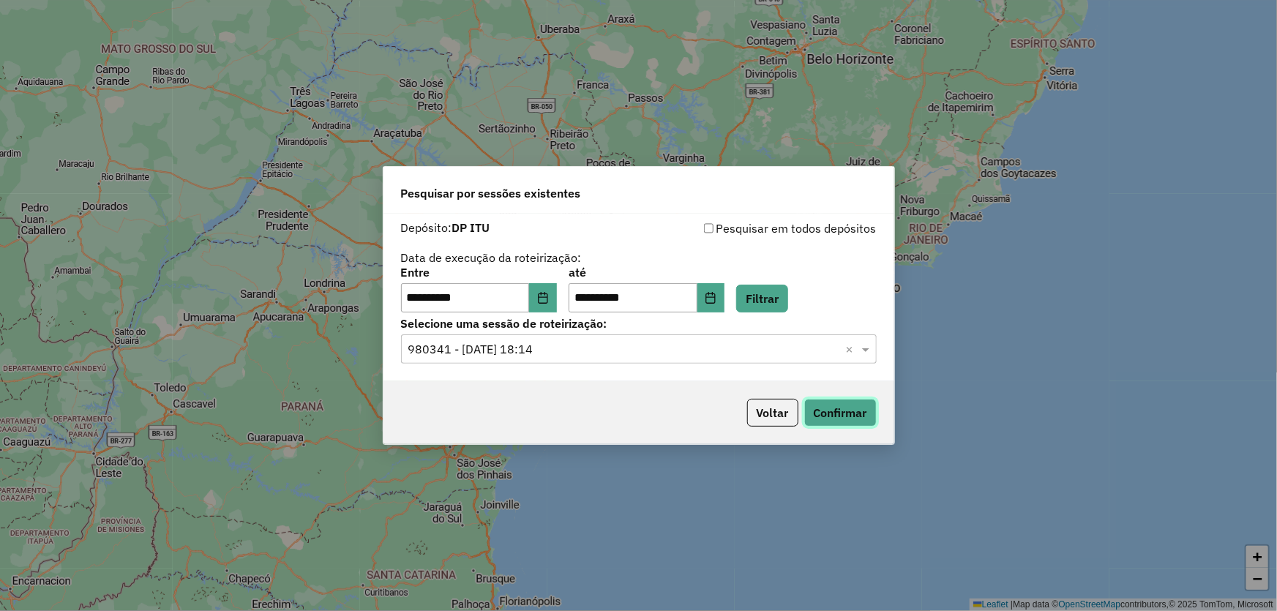
click at [834, 414] on button "Confirmar" at bounding box center [840, 413] width 72 height 28
click at [553, 292] on button "Choose Date" at bounding box center [543, 297] width 28 height 29
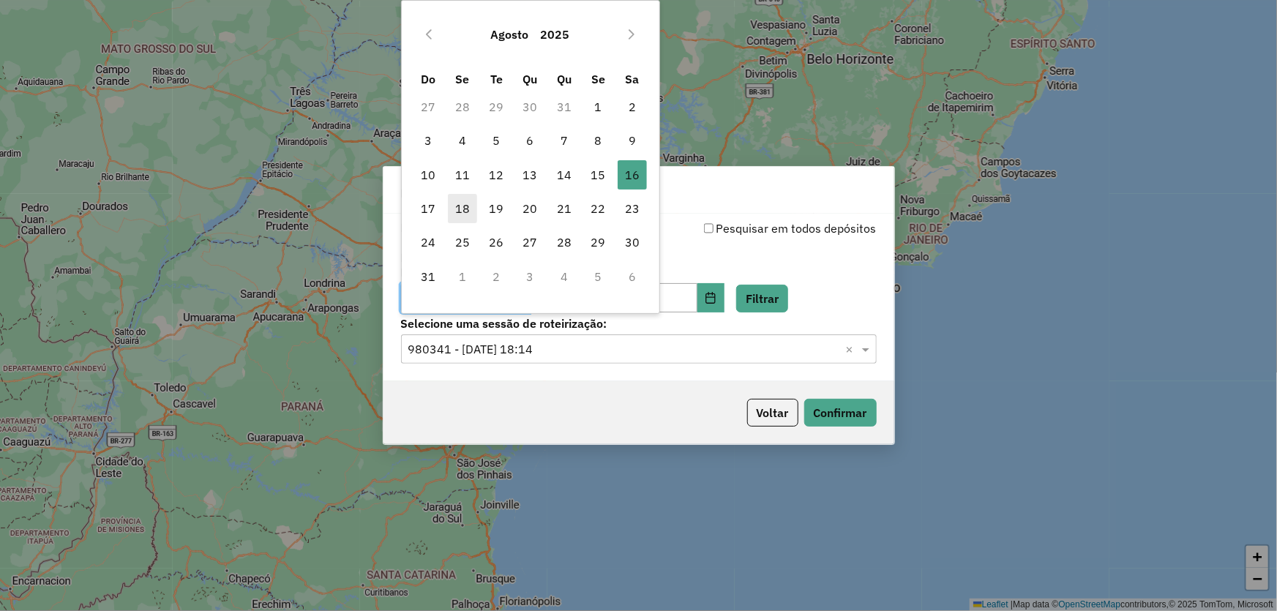
click at [465, 208] on span "18" at bounding box center [462, 208] width 29 height 29
type input "**********"
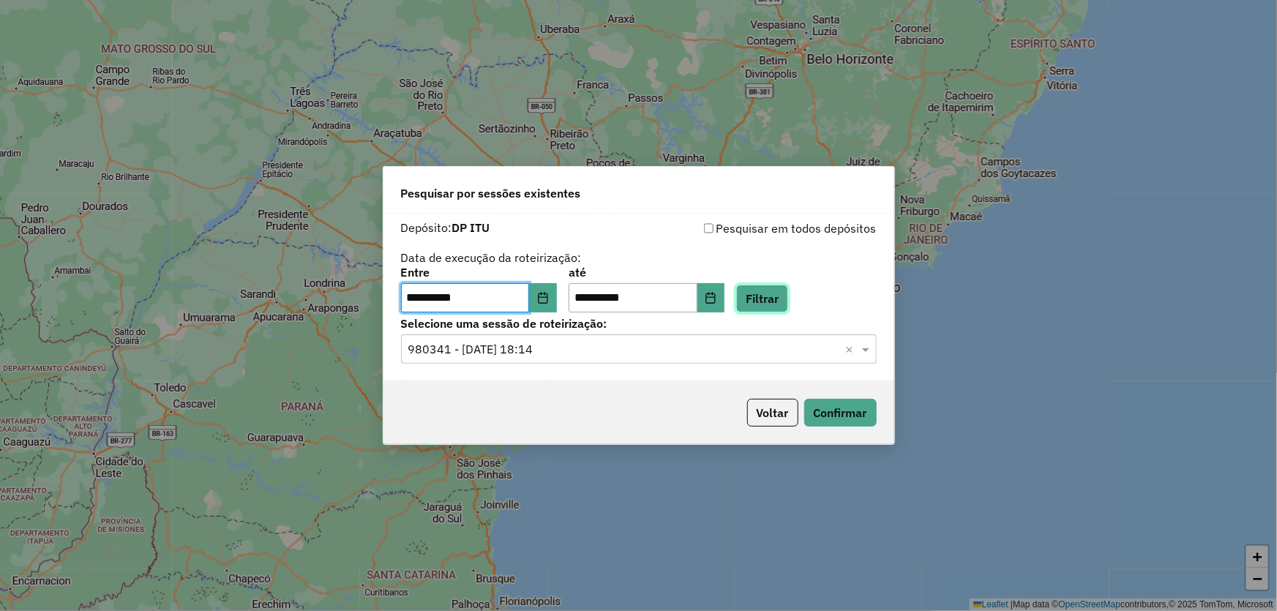
click at [781, 299] on button "Filtrar" at bounding box center [762, 299] width 52 height 28
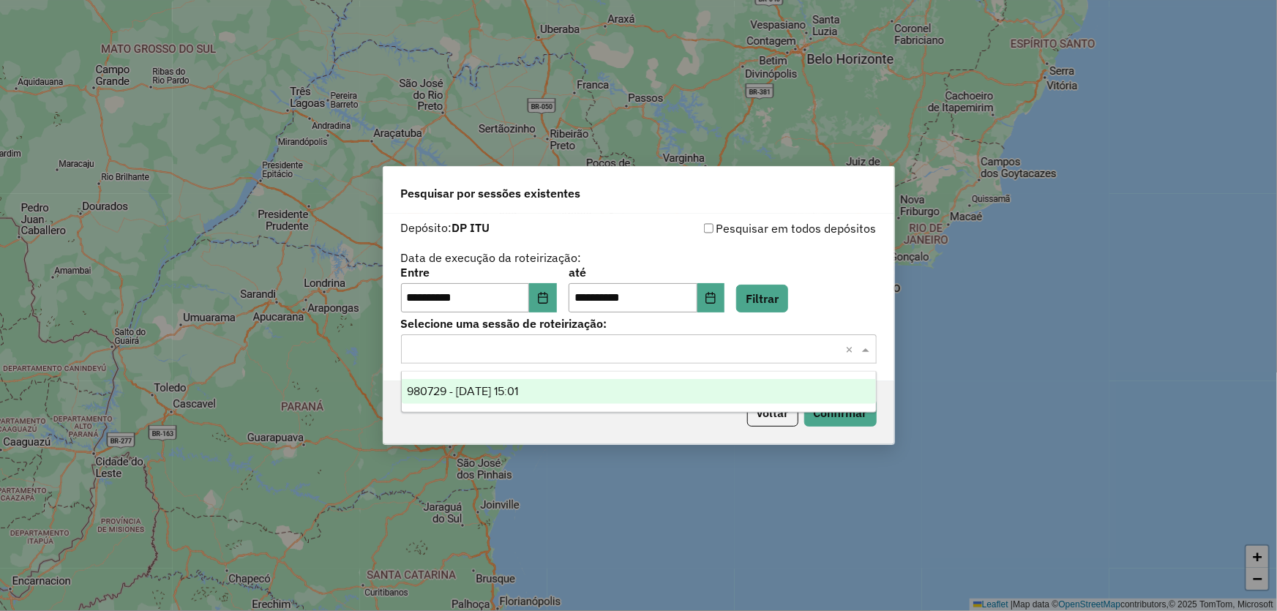
click at [640, 352] on input "text" at bounding box center [624, 350] width 432 height 18
drag, startPoint x: 608, startPoint y: 395, endPoint x: 629, endPoint y: 402, distance: 22.2
click at [608, 395] on div "980729 - 18/08/2025 15:01" at bounding box center [639, 391] width 474 height 25
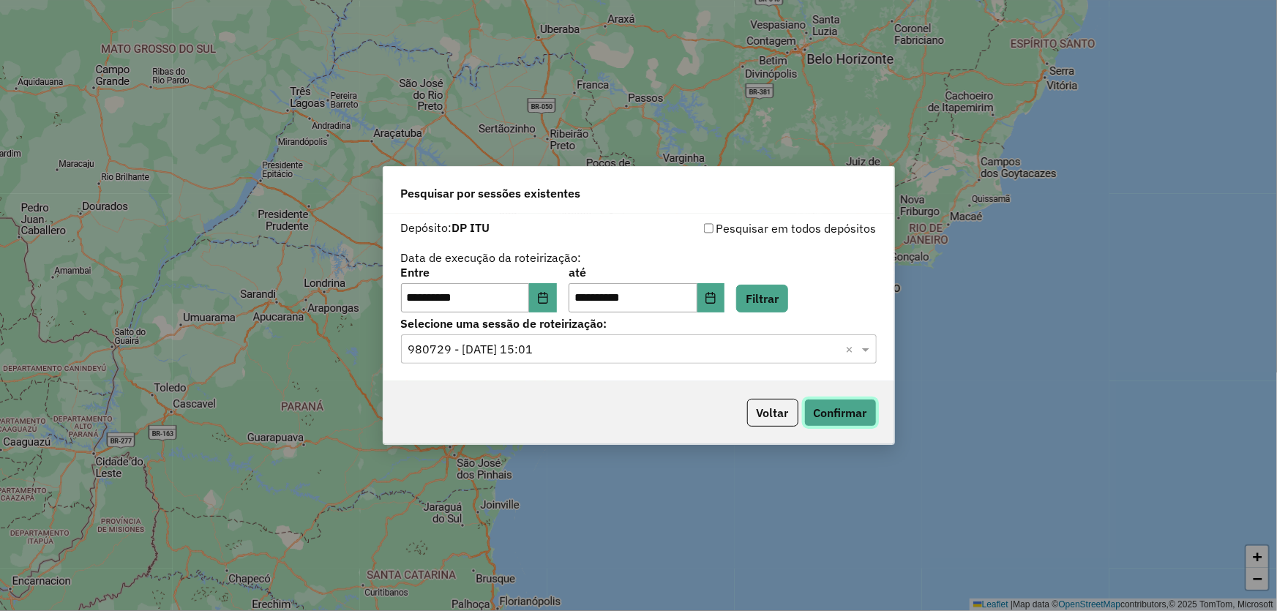
click at [851, 411] on button "Confirmar" at bounding box center [840, 413] width 72 height 28
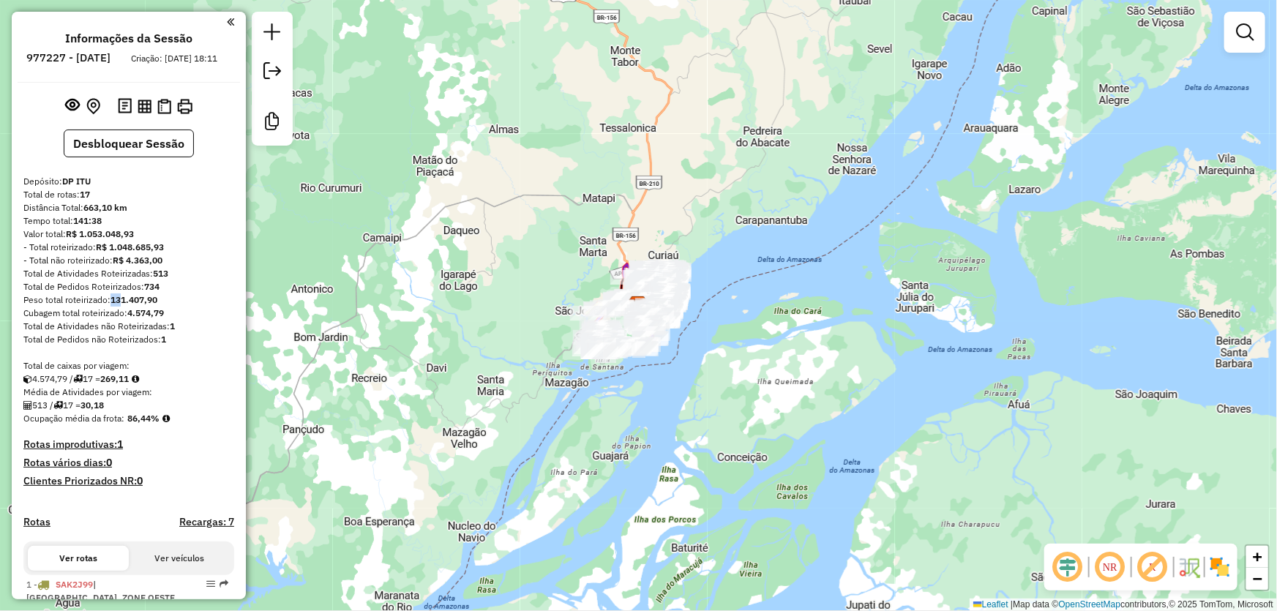
drag, startPoint x: 124, startPoint y: 315, endPoint x: 111, endPoint y: 307, distance: 15.7
click at [111, 307] on div "Peso total roteirizado: 131.407,90" at bounding box center [128, 300] width 211 height 13
